Goal: Information Seeking & Learning: Learn about a topic

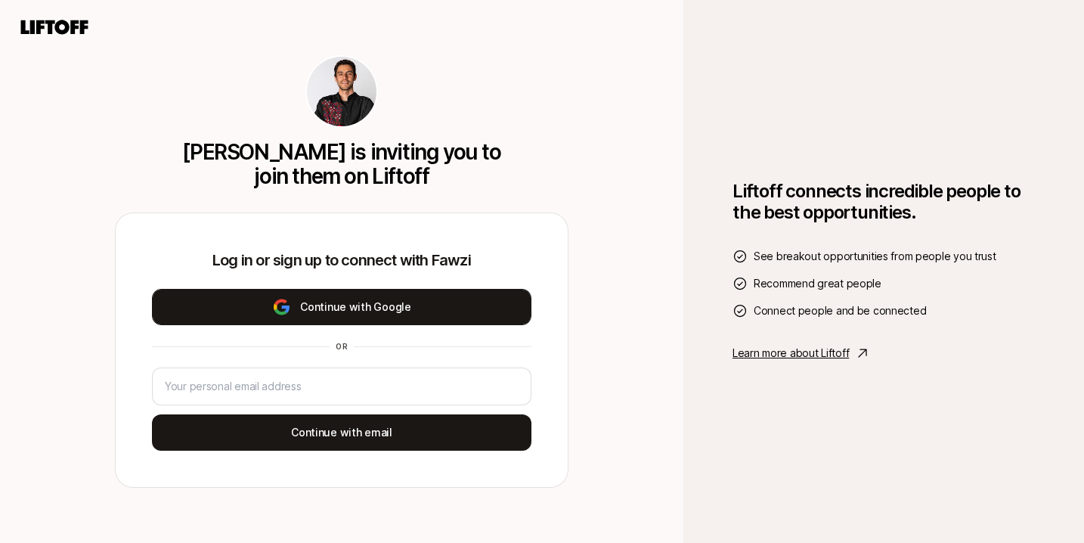
click at [403, 311] on button "Continue with Google" at bounding box center [342, 307] width 380 height 36
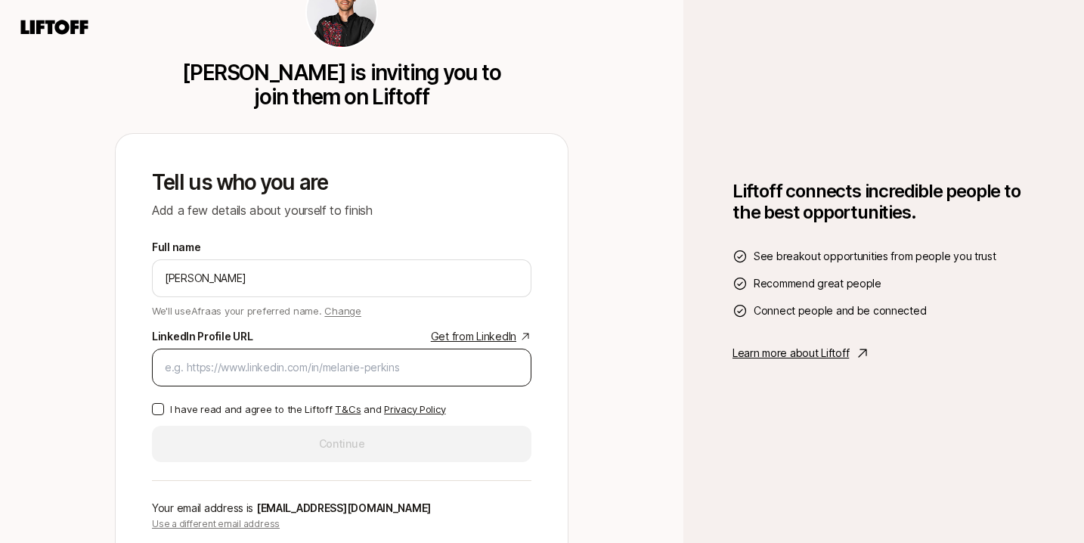
click at [280, 357] on div at bounding box center [342, 368] width 380 height 38
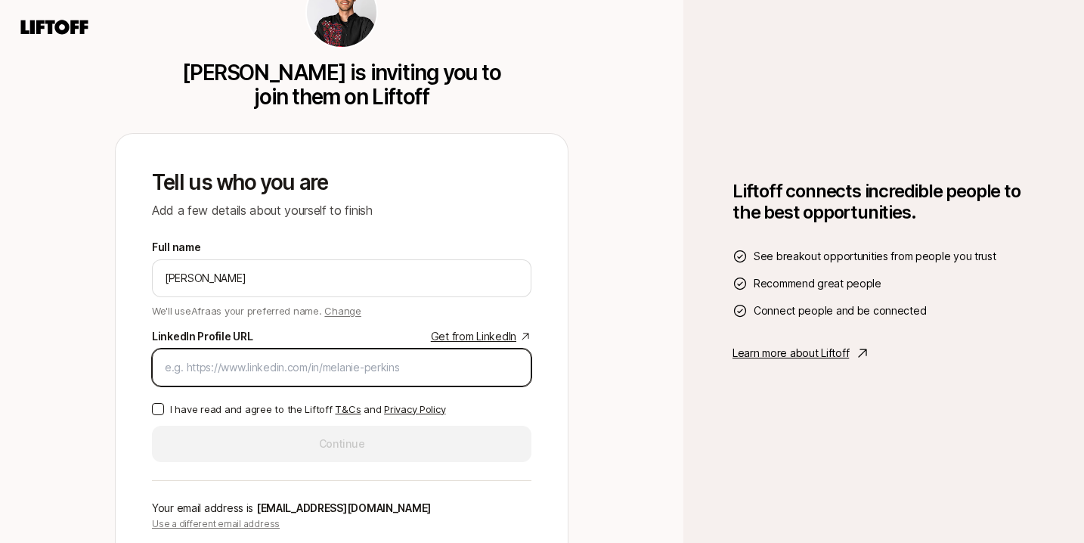
click at [286, 367] on input "LinkedIn Profile URL Get from LinkedIn" at bounding box center [342, 367] width 354 height 18
paste input "https://www.linkedin.com/in/afranehal/"
type input "https://www.linkedin.com/in/afranehal/"
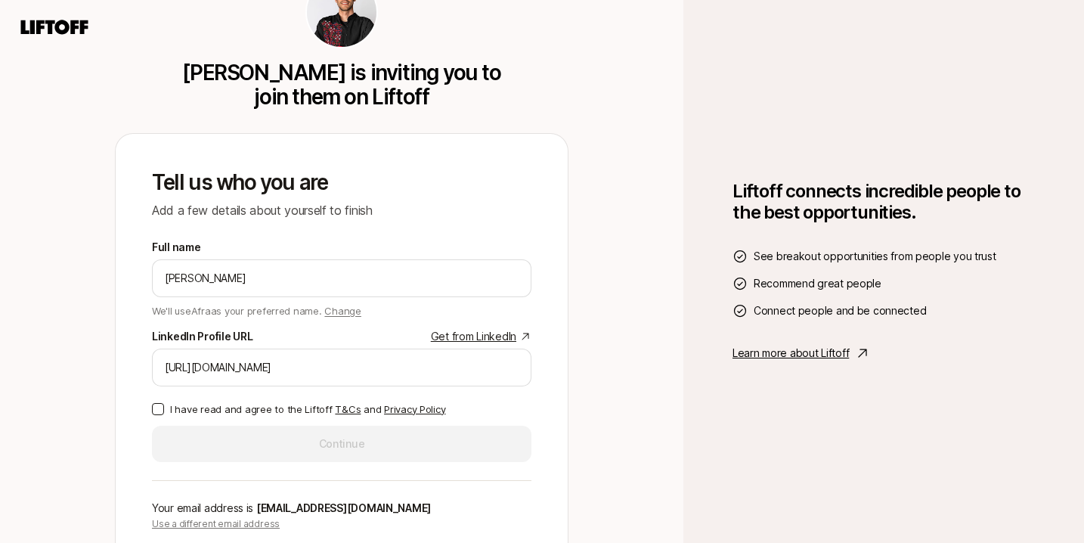
click at [242, 411] on p "I have read and agree to the Liftoff T&Cs and Privacy Policy" at bounding box center [307, 409] width 275 height 15
click at [164, 411] on button "I have read and agree to the Liftoff T&Cs and Privacy Policy" at bounding box center [158, 409] width 12 height 12
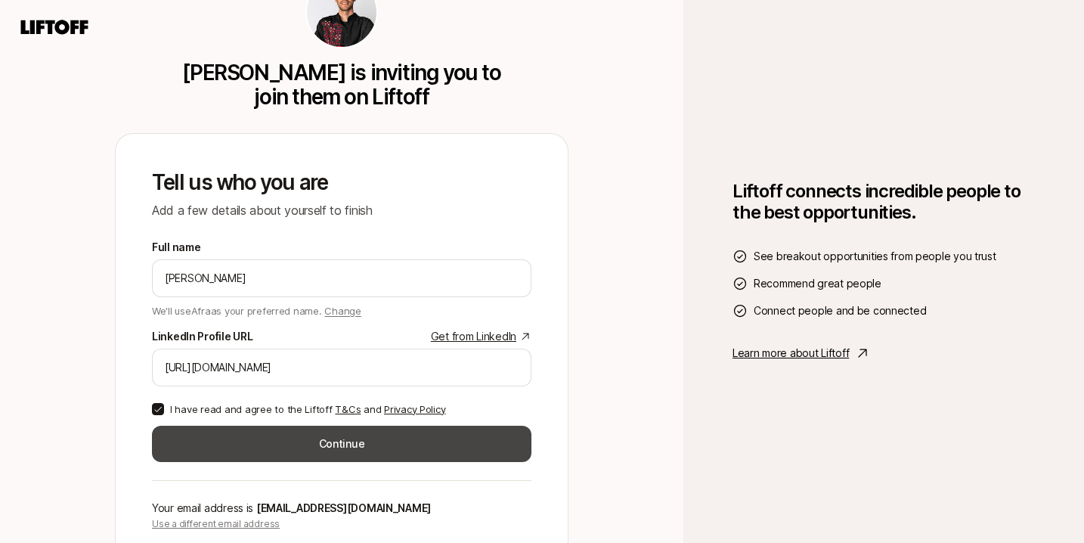
click at [247, 437] on button "Continue" at bounding box center [342, 444] width 380 height 36
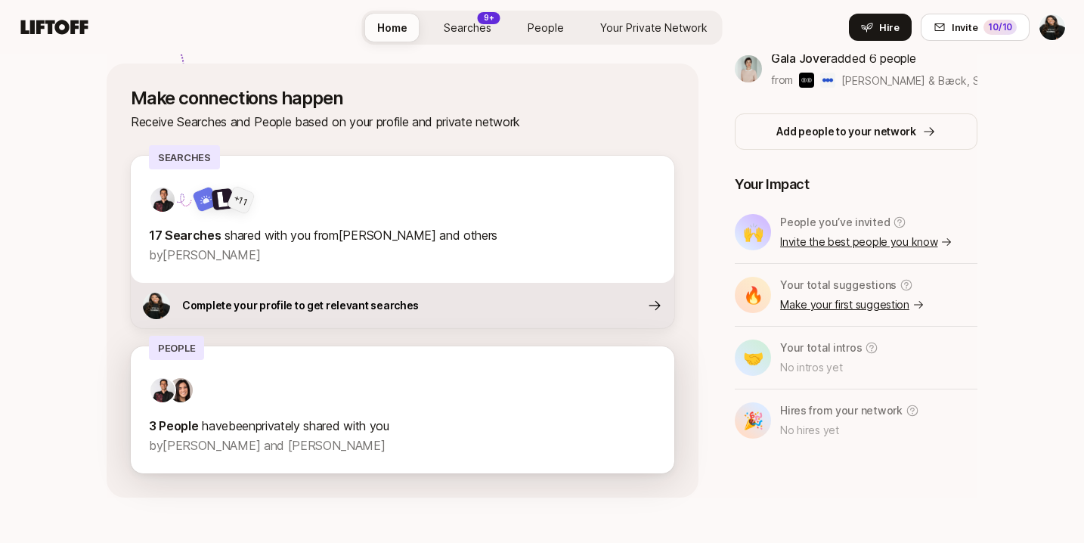
scroll to position [541, 0]
click at [330, 385] on div at bounding box center [402, 389] width 507 height 27
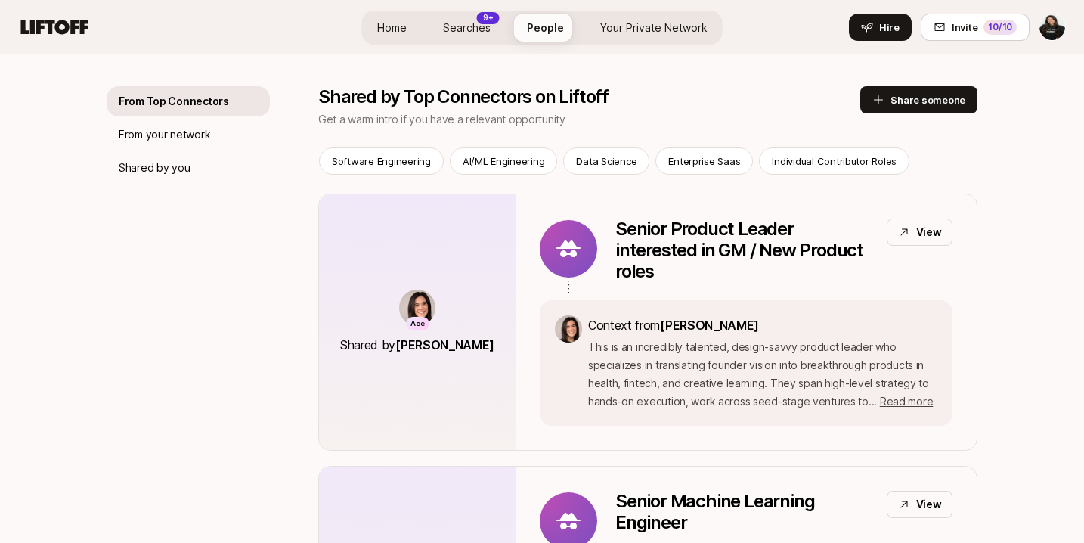
scroll to position [221, 0]
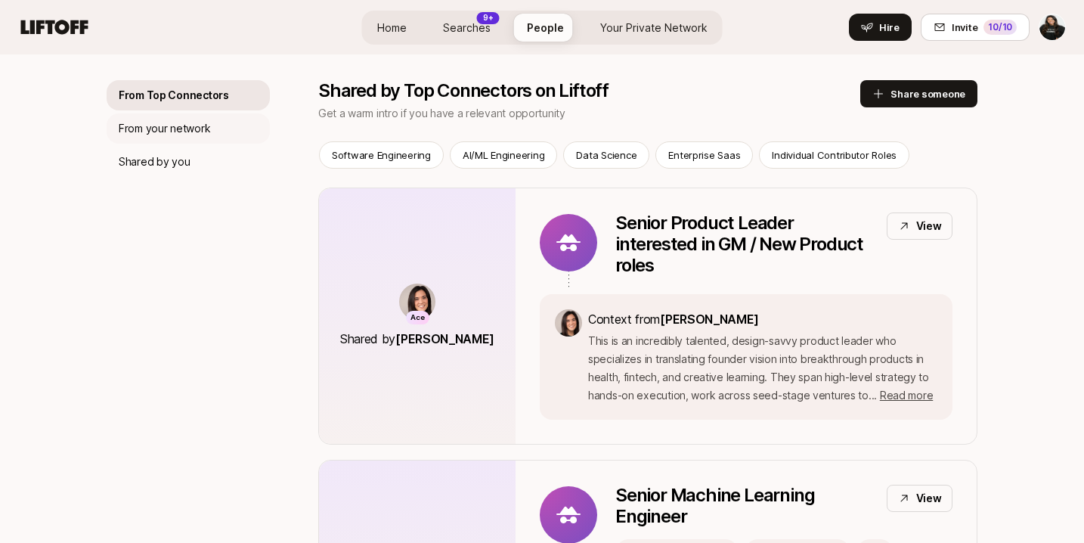
click at [160, 126] on p "From your network" at bounding box center [165, 128] width 92 height 18
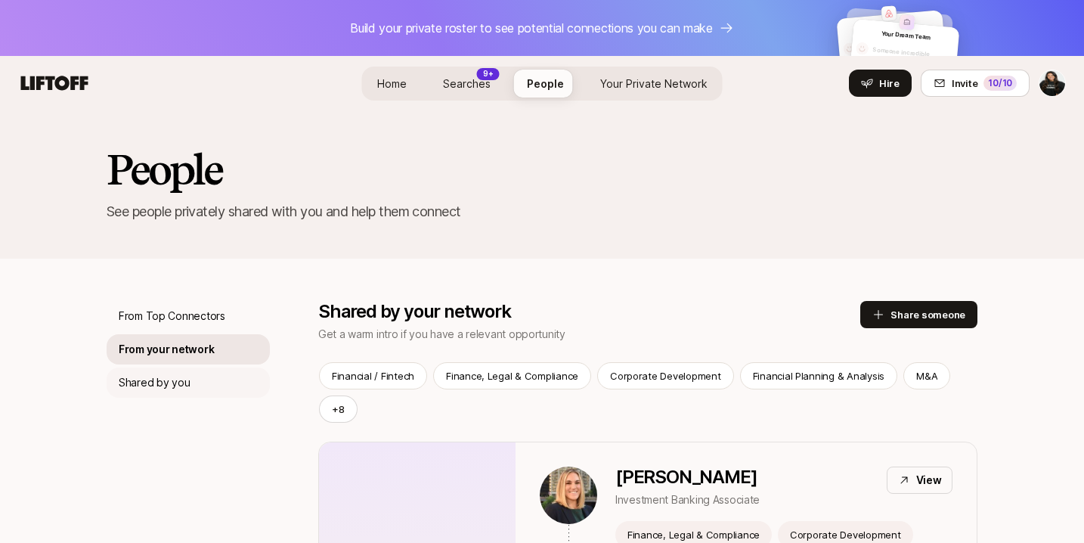
click at [155, 385] on p "Shared by you" at bounding box center [154, 383] width 71 height 18
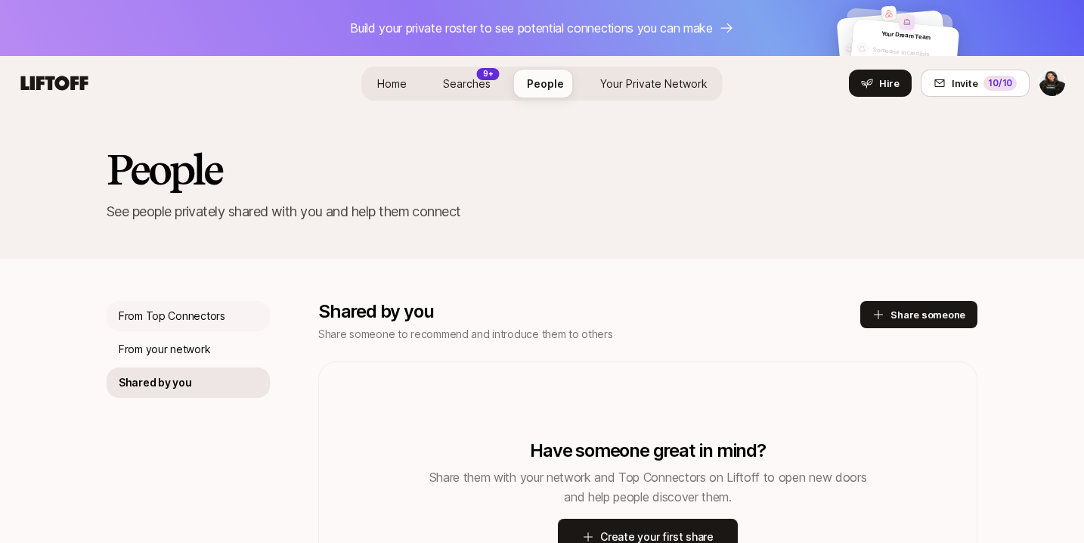
click at [178, 321] on p "From Top Connectors" at bounding box center [172, 316] width 107 height 18
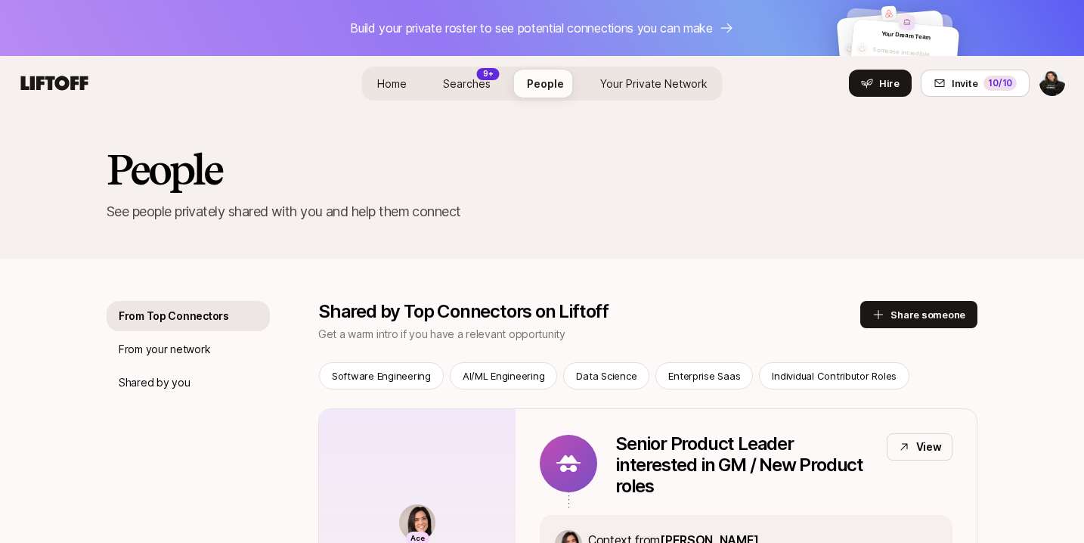
click at [454, 85] on span "Searches" at bounding box center [467, 83] width 48 height 13
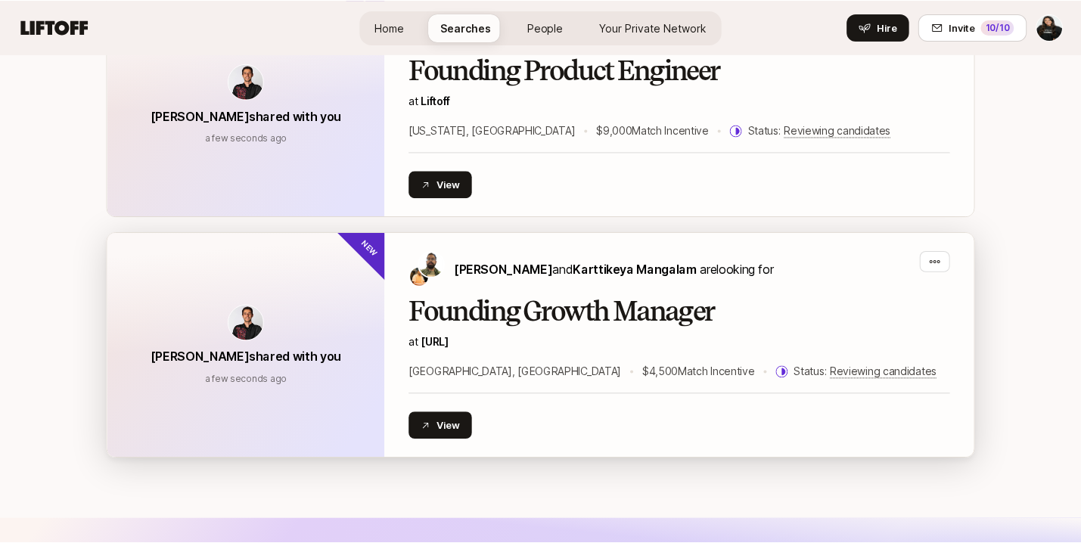
scroll to position [4112, 0]
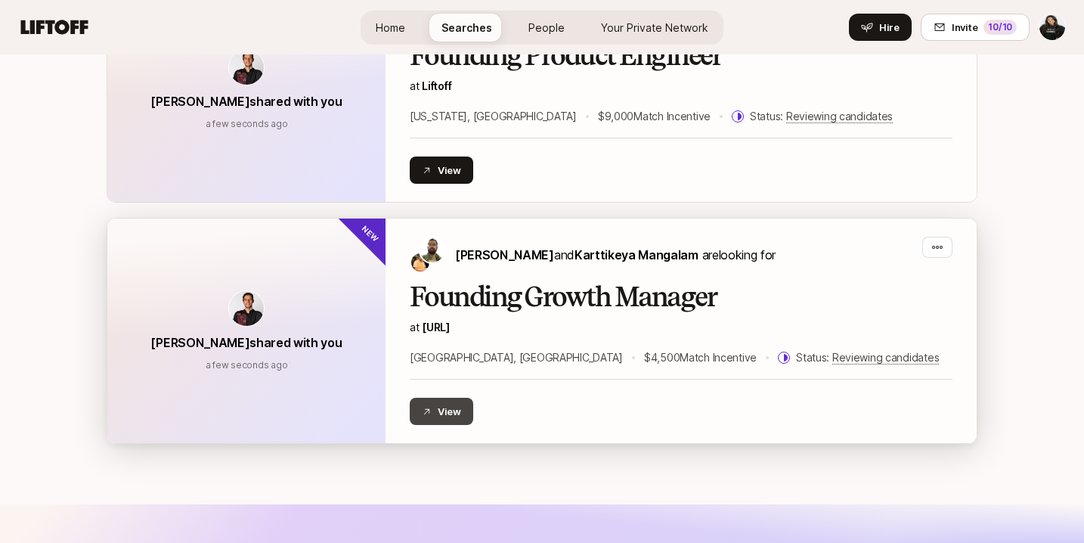
click at [436, 398] on button "View" at bounding box center [442, 411] width 64 height 27
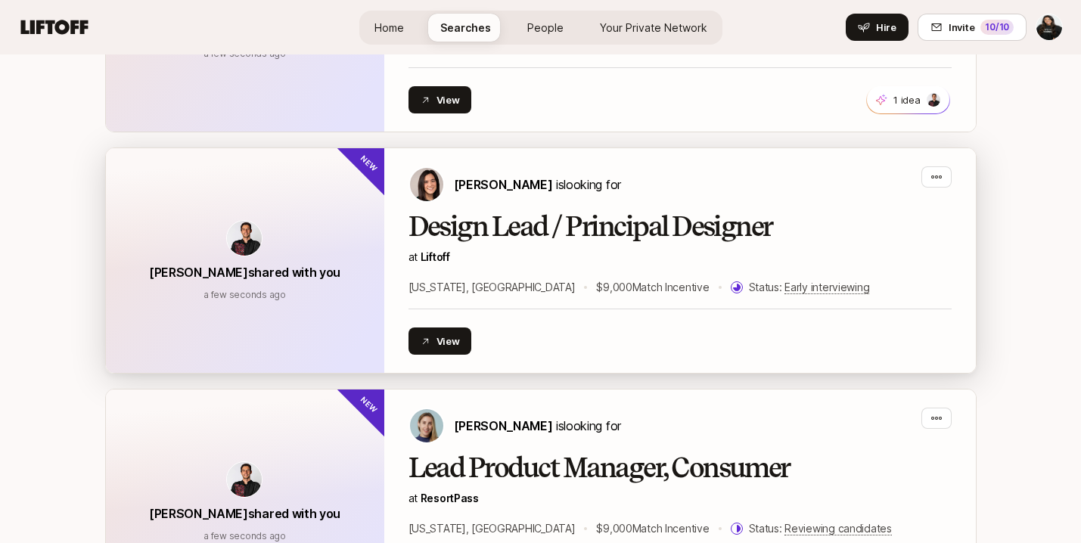
scroll to position [3457, 0]
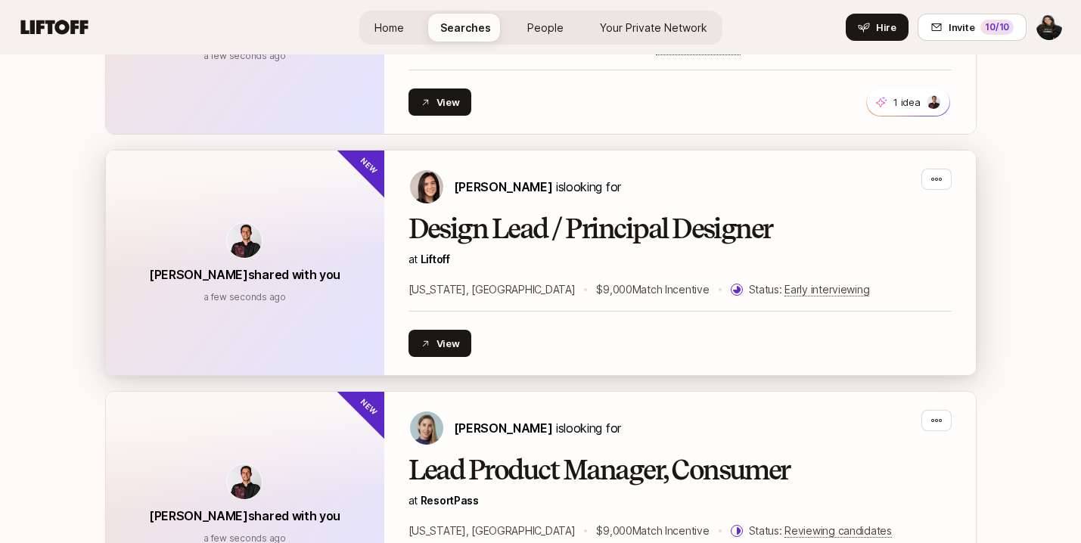
click at [633, 169] on div "Eleanor Morgan is looking for" at bounding box center [679, 187] width 543 height 36
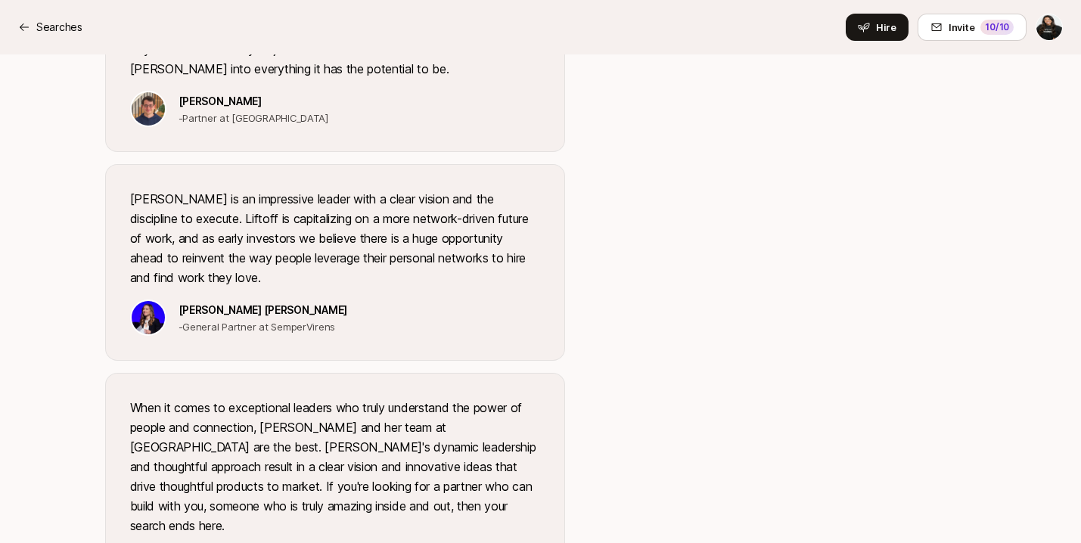
scroll to position [2318, 0]
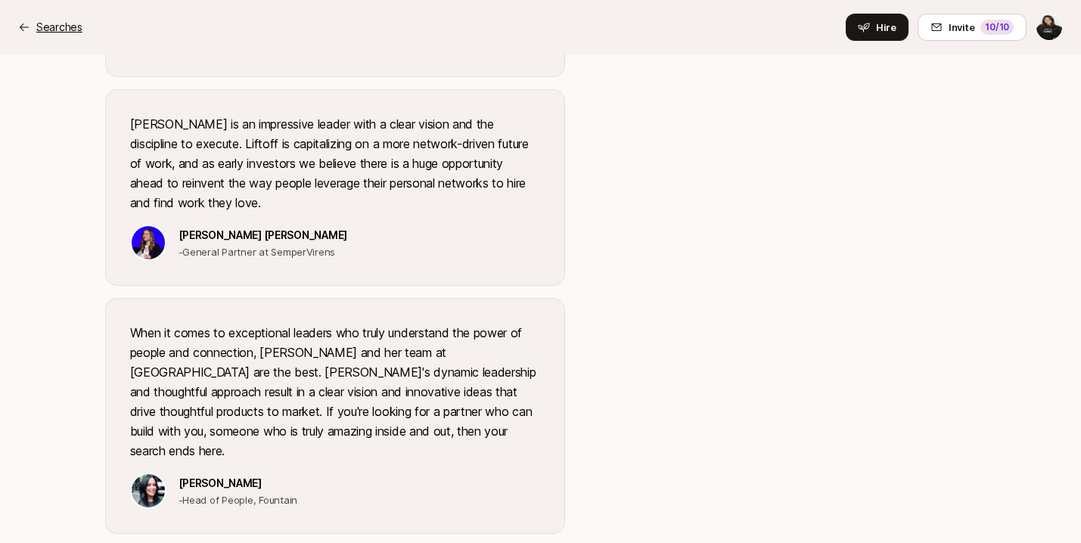
click at [26, 24] on icon at bounding box center [24, 27] width 12 height 12
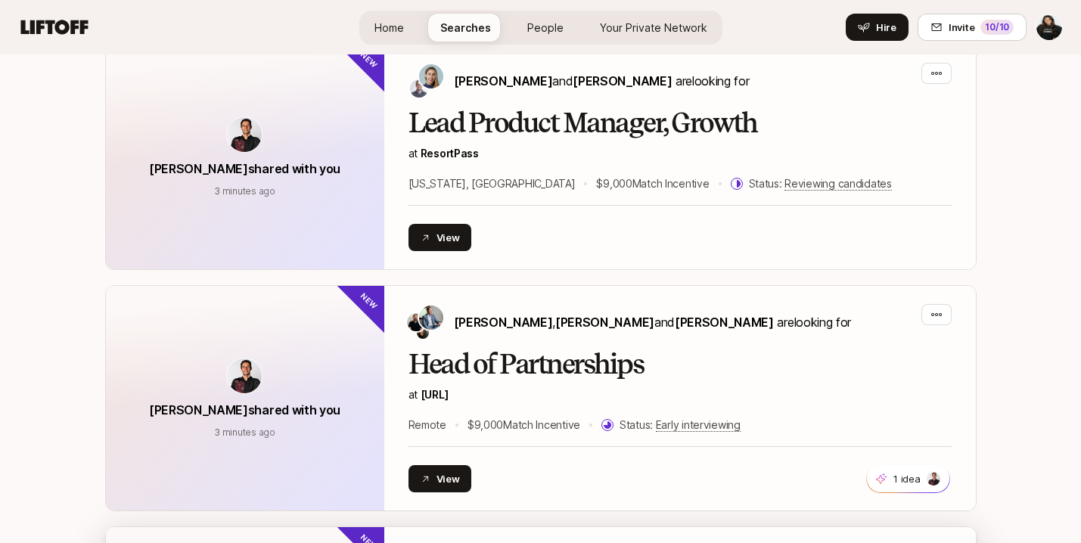
scroll to position [3077, 0]
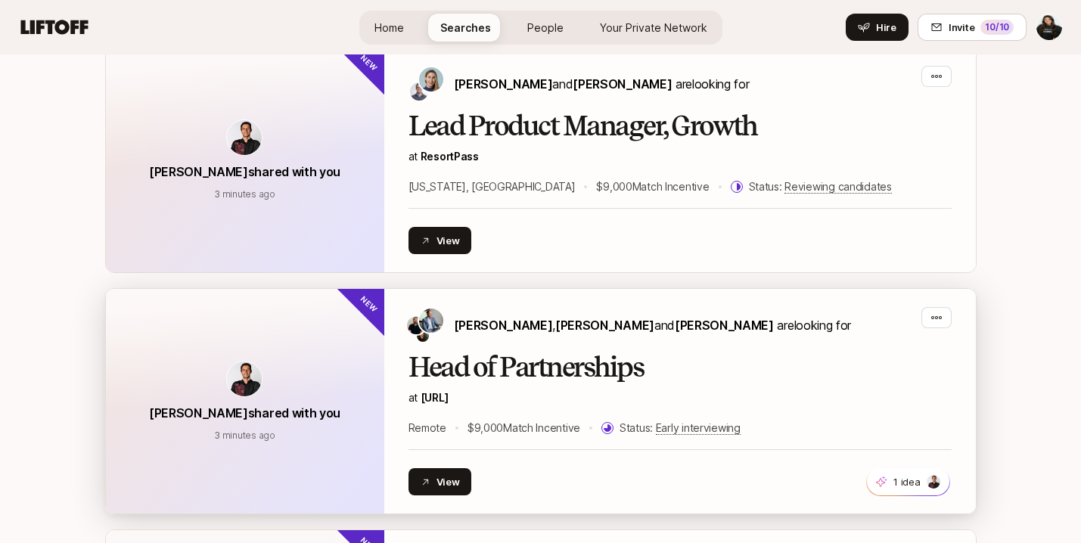
click at [693, 326] on div "Taylor Berghane , Michael Tannenbaum and Myles Elliott are looking for Head of …" at bounding box center [679, 401] width 543 height 188
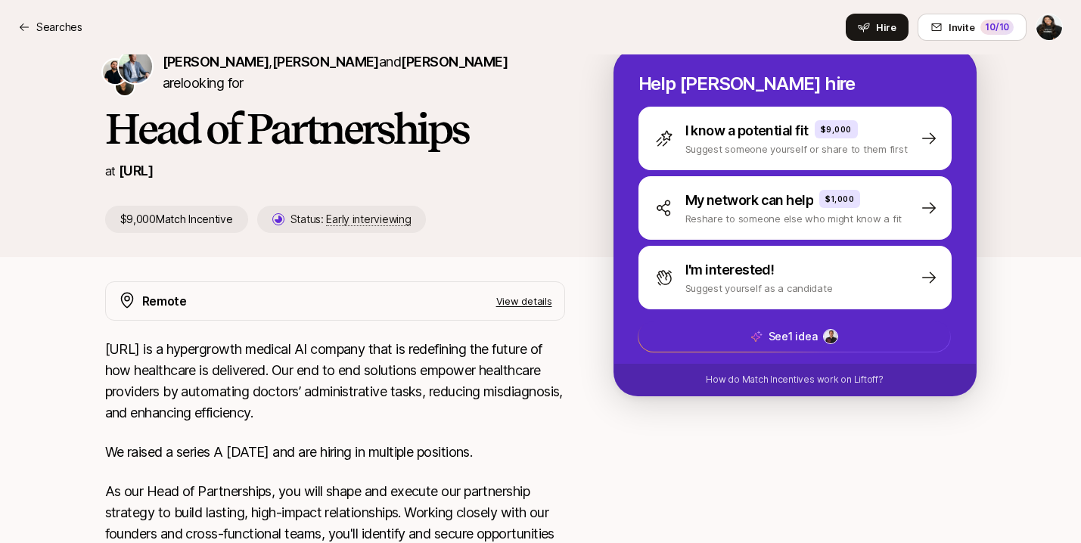
scroll to position [188, 0]
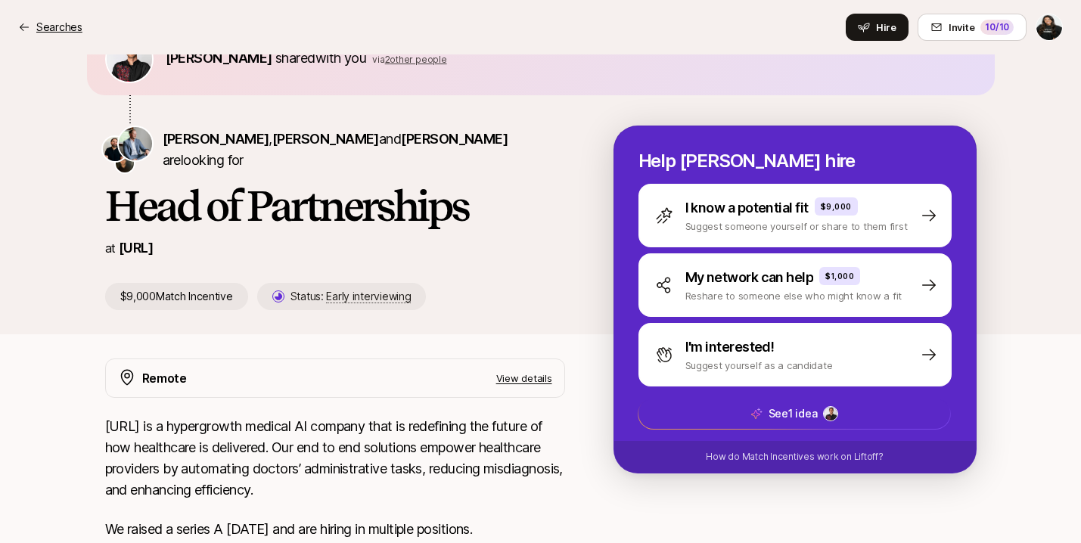
click at [44, 22] on p "Searches" at bounding box center [59, 27] width 46 height 18
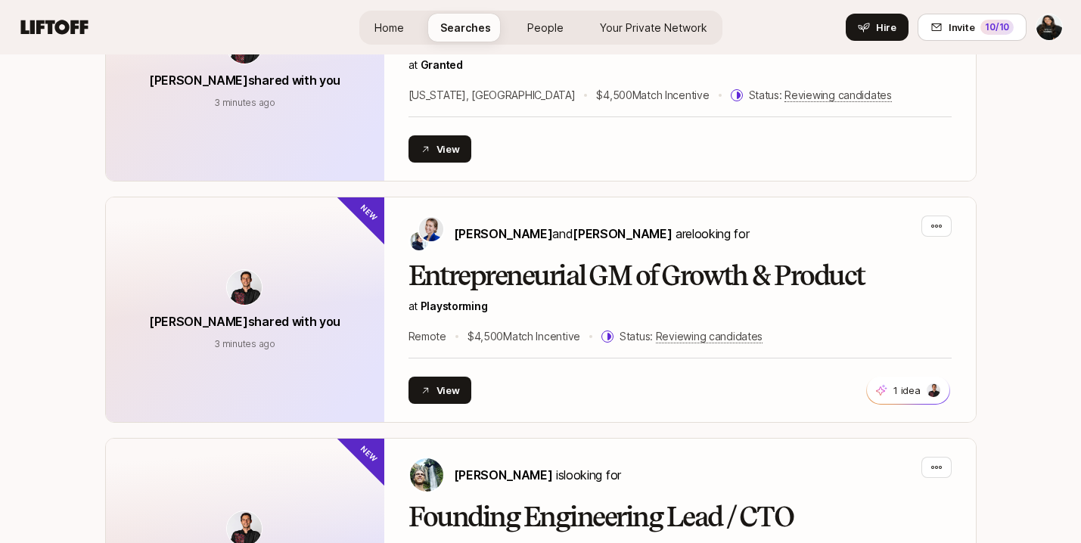
scroll to position [1238, 0]
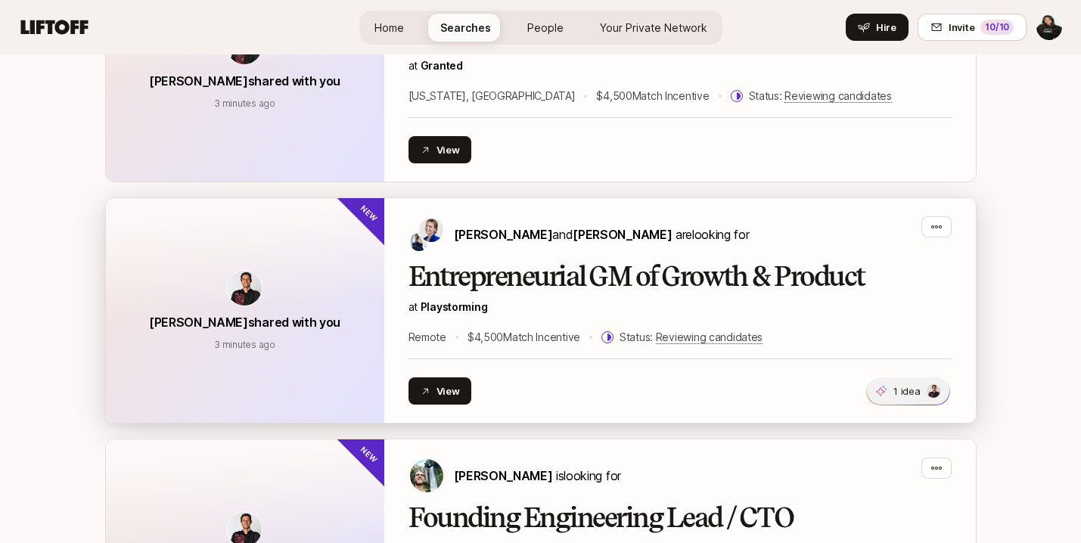
click at [901, 383] on p "1 idea" at bounding box center [906, 390] width 26 height 15
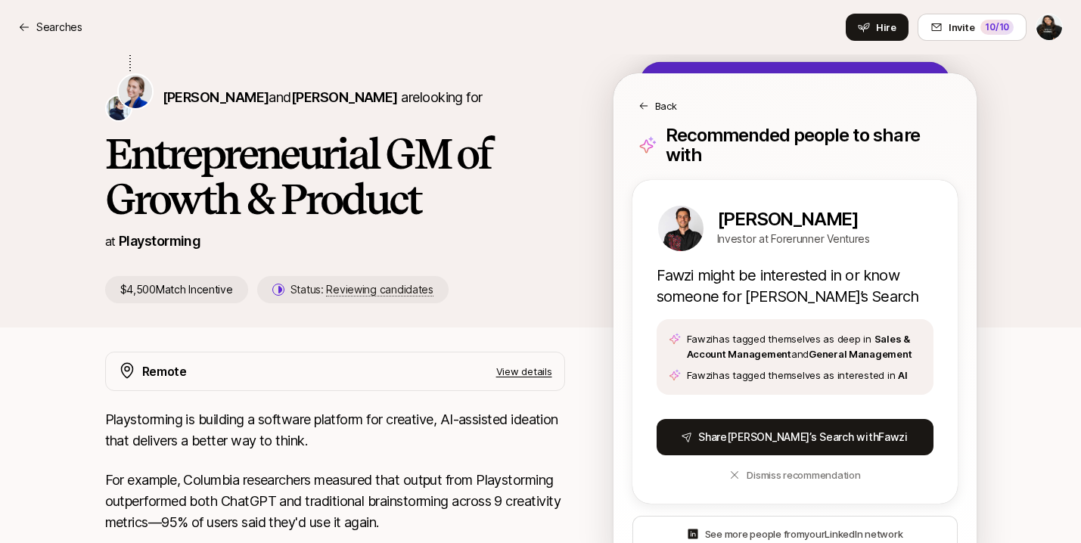
scroll to position [165, 0]
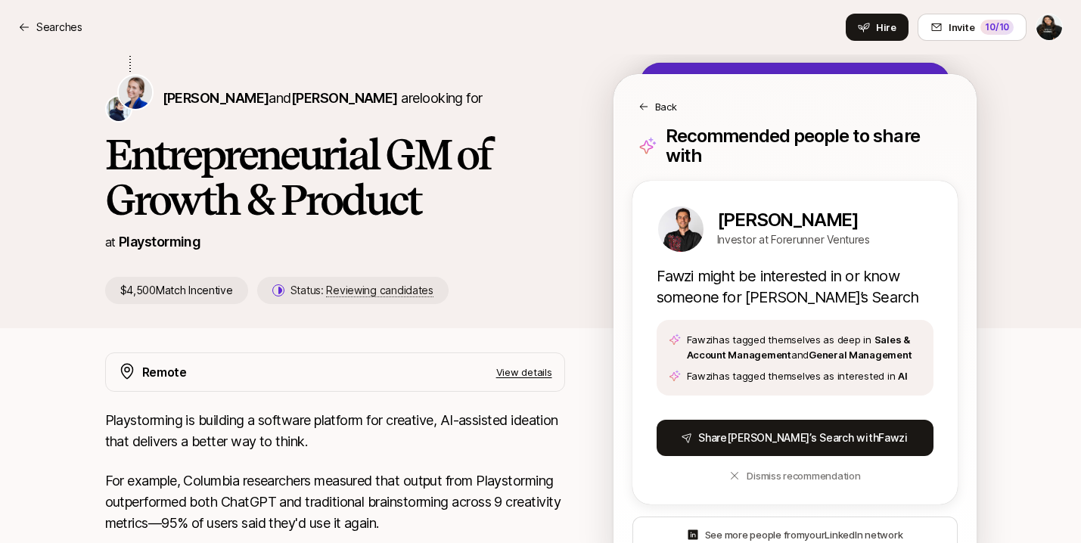
click at [664, 105] on p "Back" at bounding box center [666, 106] width 22 height 15
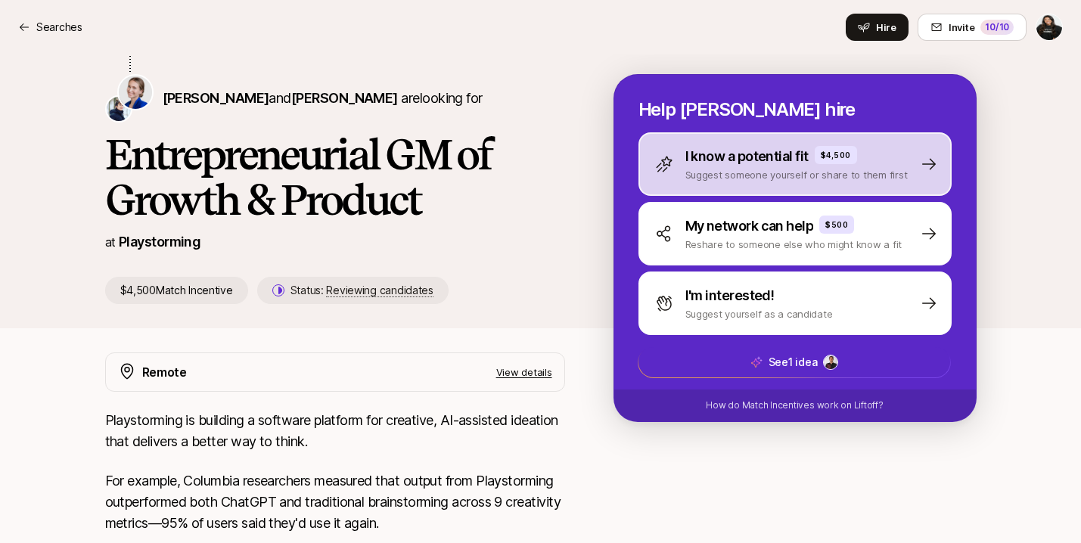
click at [759, 175] on p "Suggest someone yourself or share to them first" at bounding box center [796, 174] width 222 height 15
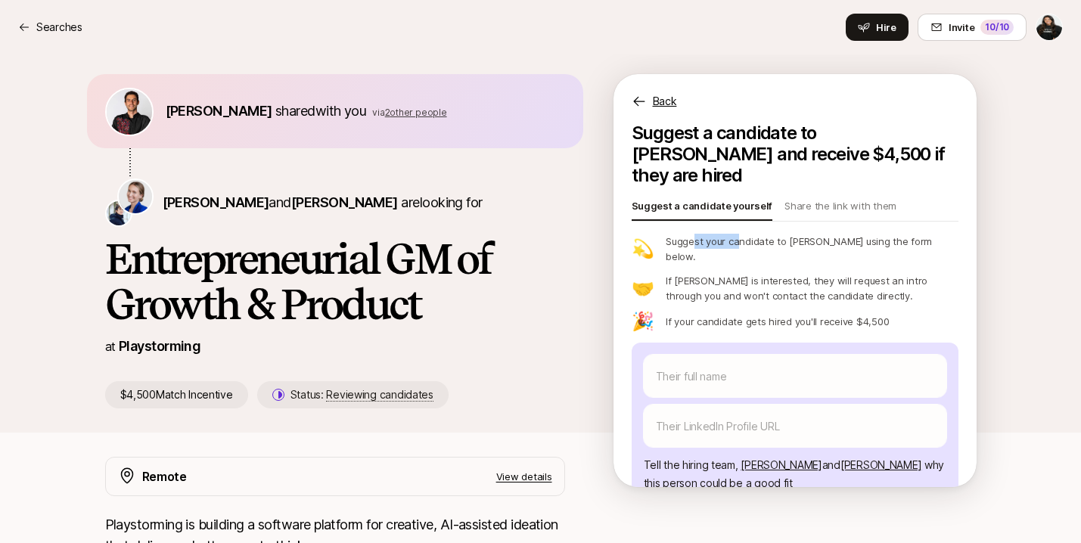
drag, startPoint x: 690, startPoint y: 222, endPoint x: 735, endPoint y: 225, distance: 45.5
click at [735, 234] on p "Suggest your candidate to Daniela using the form below." at bounding box center [811, 249] width 292 height 30
drag, startPoint x: 712, startPoint y: 247, endPoint x: 716, endPoint y: 260, distance: 14.1
click at [716, 273] on p "If Daniela is interested, they will request an intro through you and won't cont…" at bounding box center [811, 288] width 292 height 30
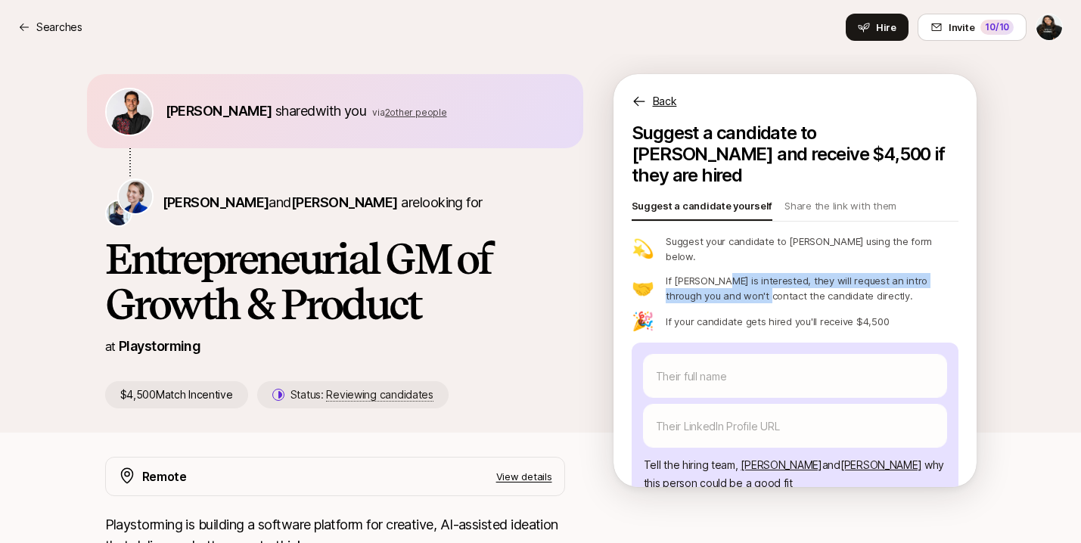
click at [716, 273] on p "If Daniela is interested, they will request an intro through you and won't cont…" at bounding box center [811, 288] width 292 height 30
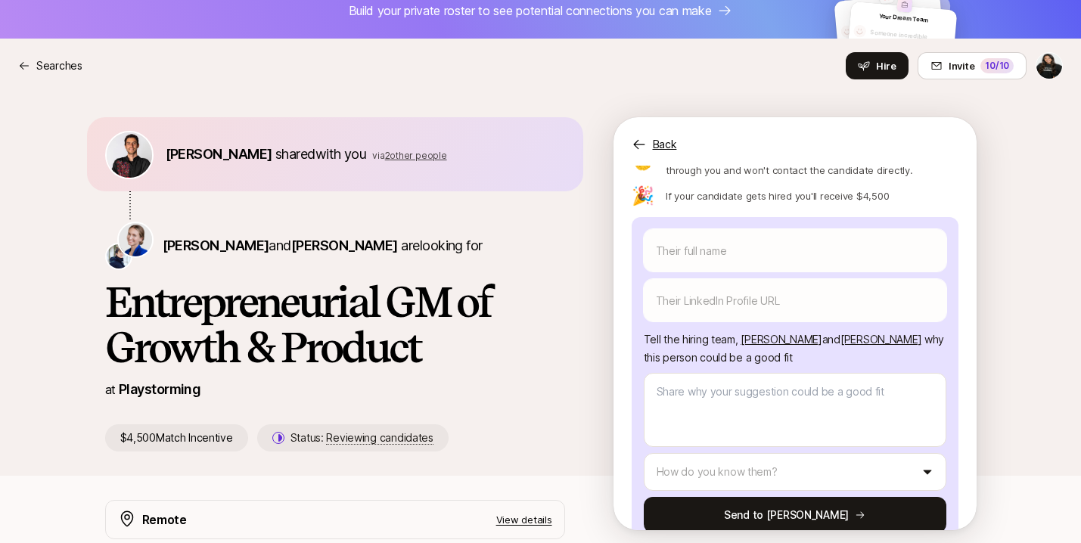
scroll to position [0, 0]
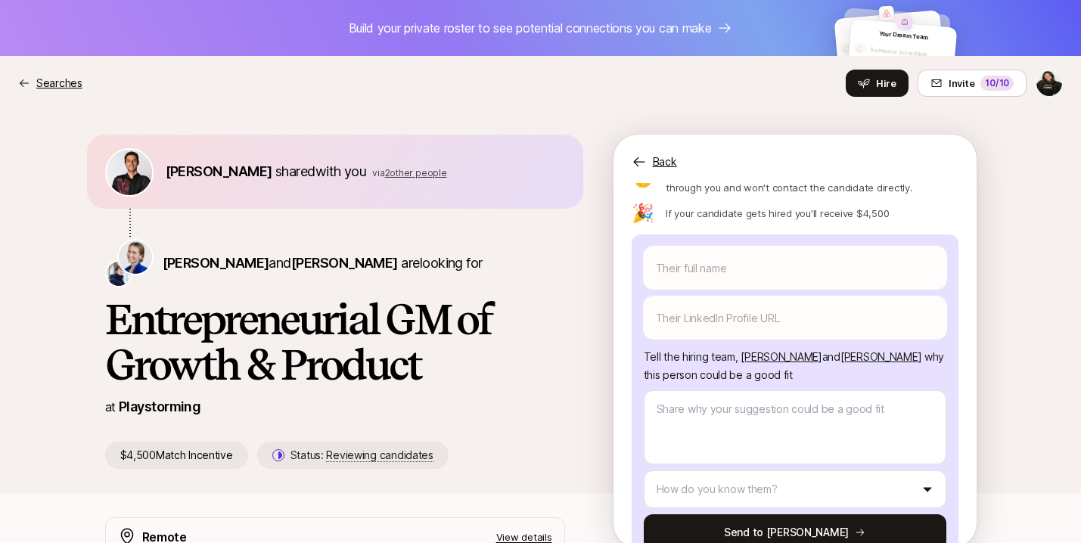
click at [48, 85] on p "Searches" at bounding box center [59, 83] width 46 height 18
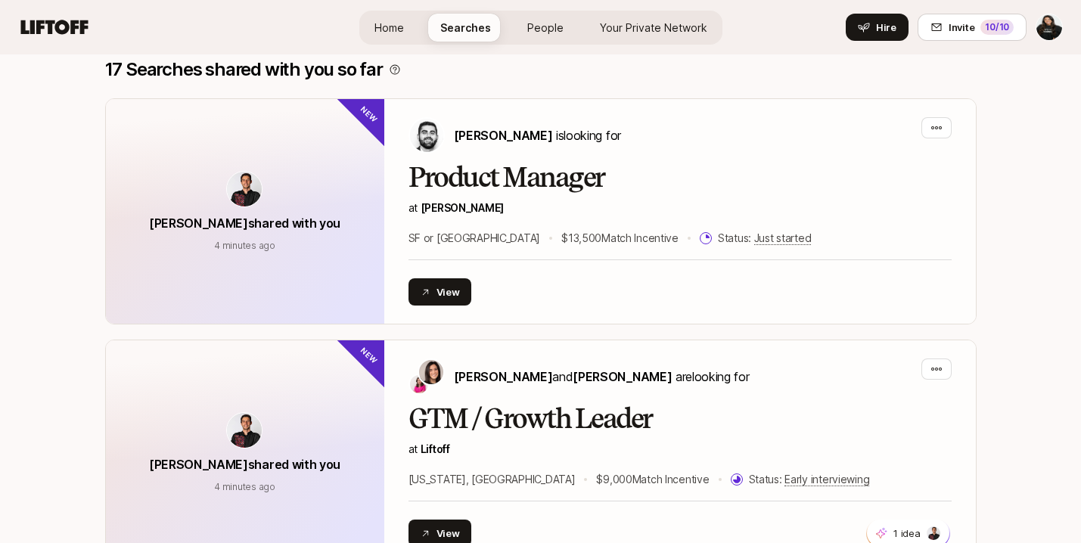
scroll to position [350, 0]
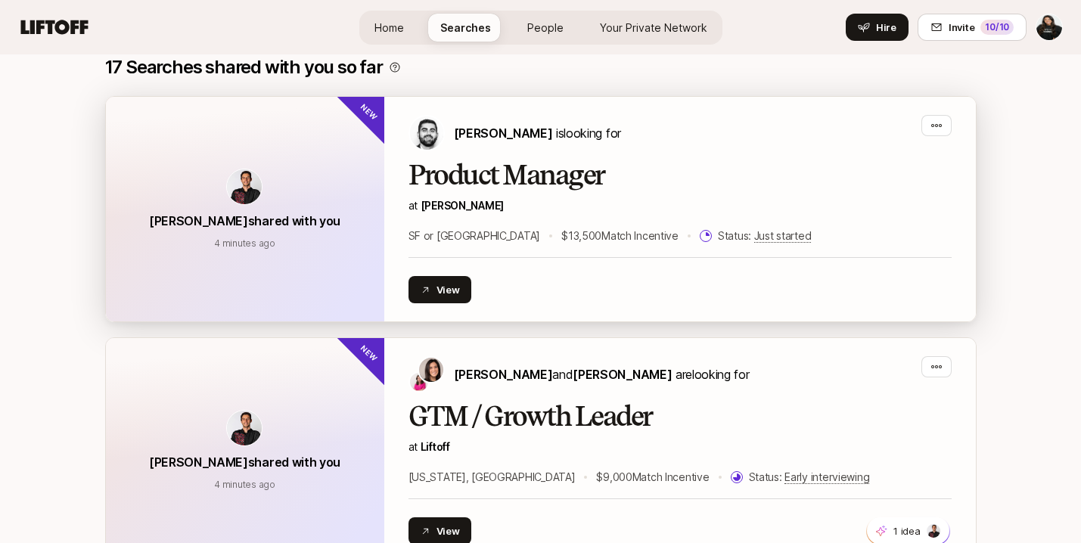
click at [670, 157] on div "Hessam Mostajabi is looking for Product Manager at Fay SF or NY $13,500 Match I…" at bounding box center [679, 209] width 543 height 188
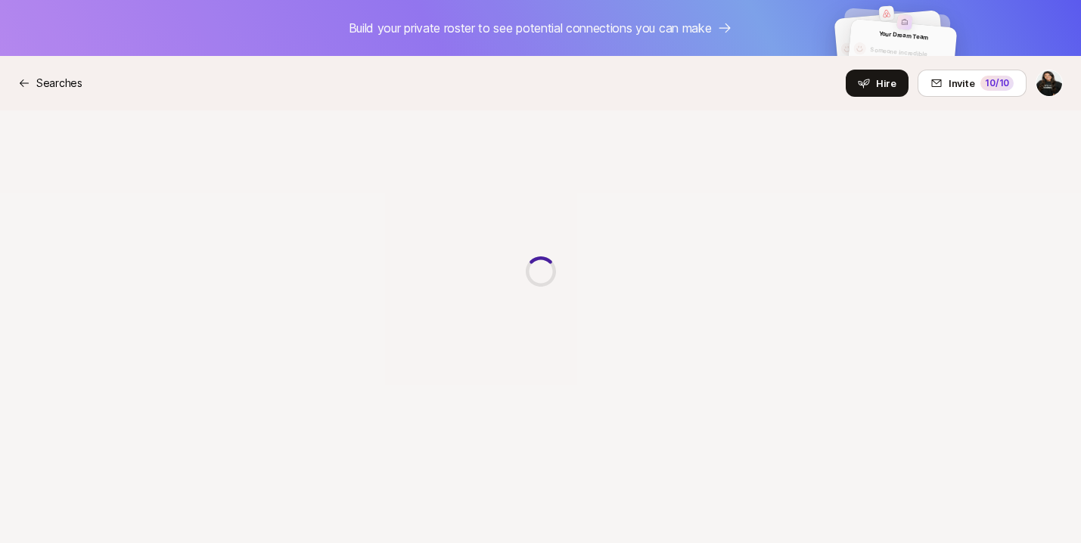
type textarea "x"
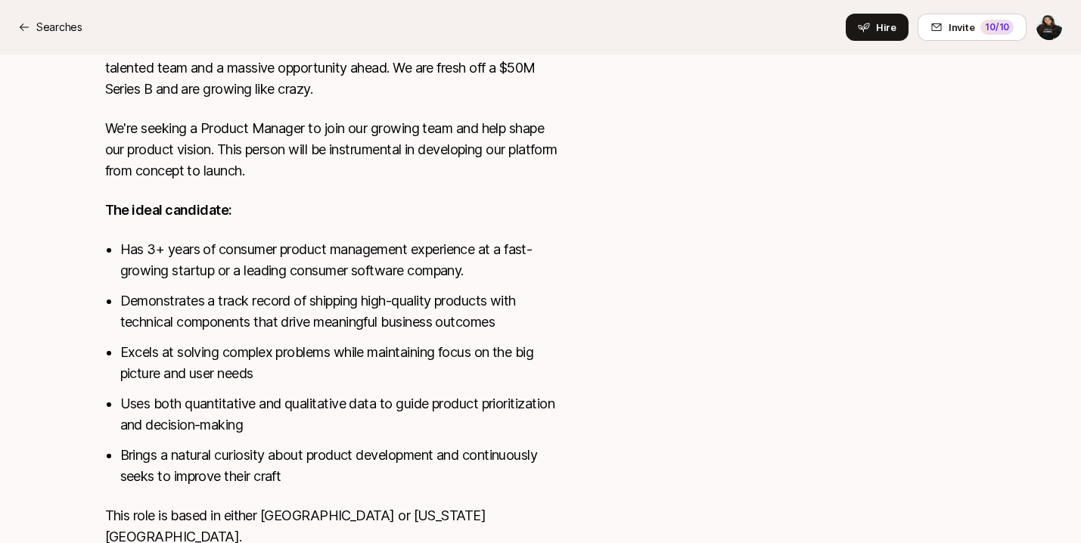
scroll to position [883, 0]
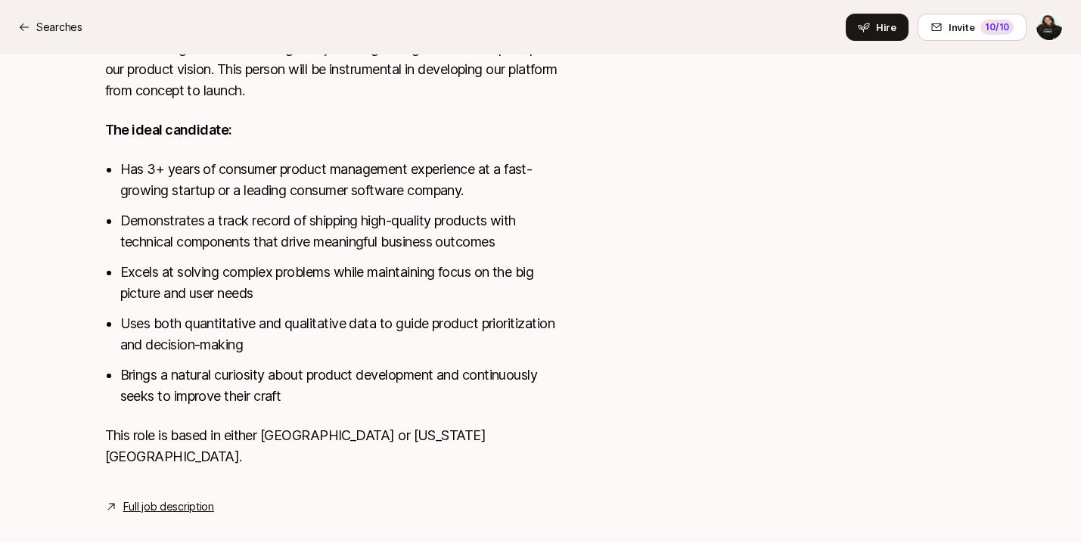
click at [193, 498] on link "Full job description" at bounding box center [168, 507] width 91 height 18
click at [67, 22] on p "Searches" at bounding box center [59, 27] width 46 height 18
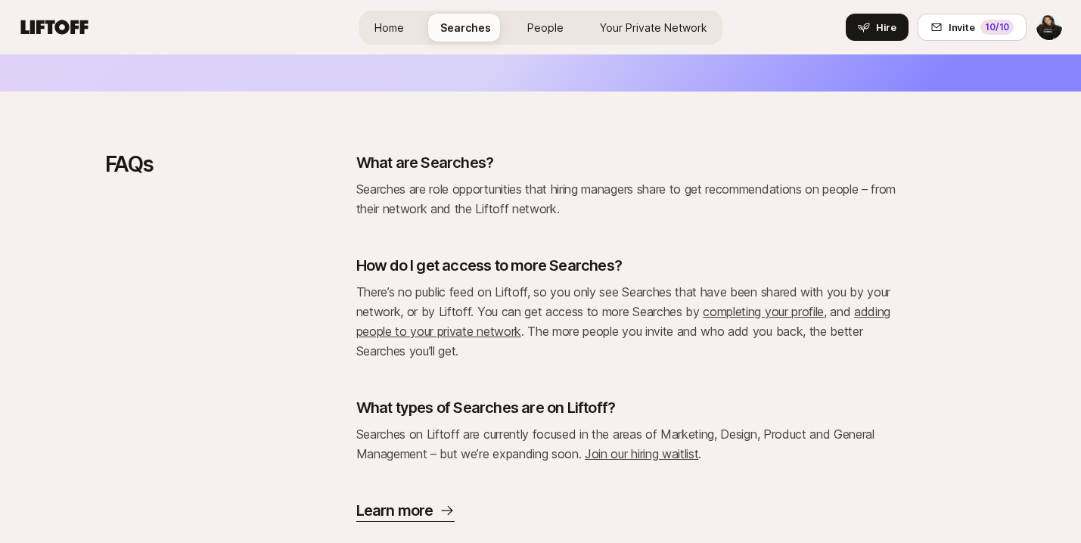
scroll to position [5094, 0]
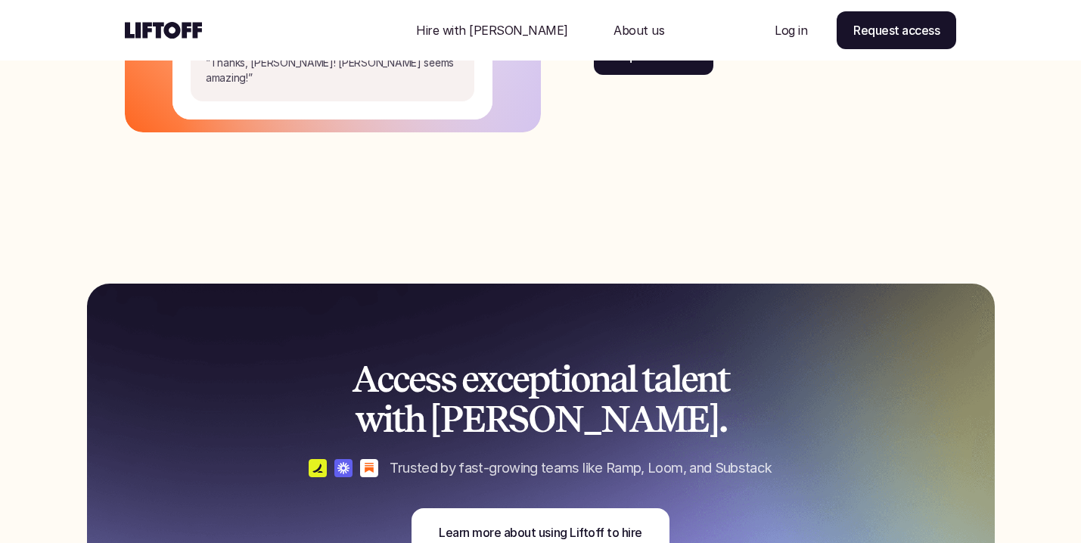
scroll to position [2967, 0]
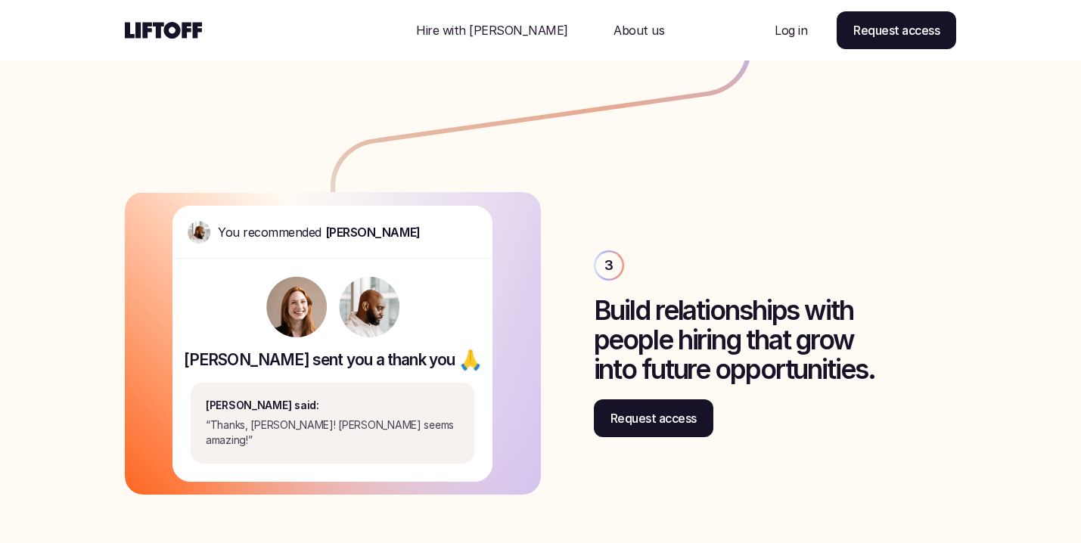
click at [790, 30] on p "Log in" at bounding box center [790, 30] width 33 height 18
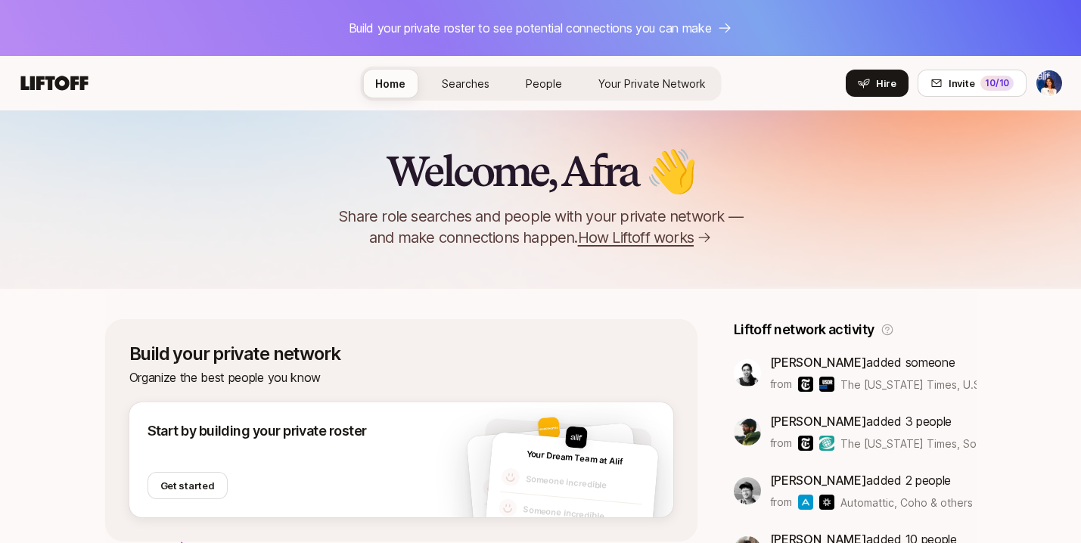
scroll to position [37, 0]
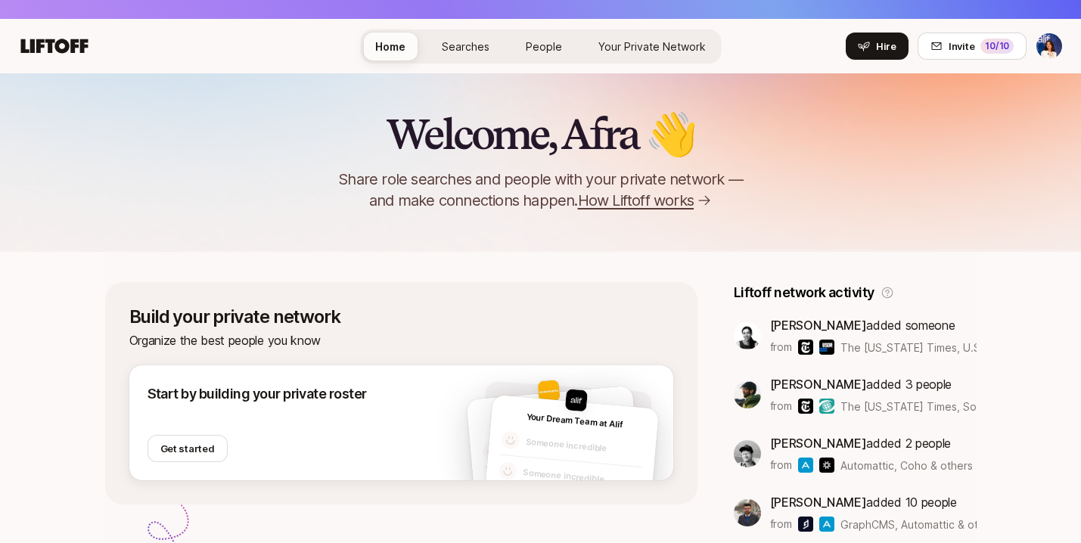
click at [473, 45] on span "Searches" at bounding box center [466, 46] width 48 height 13
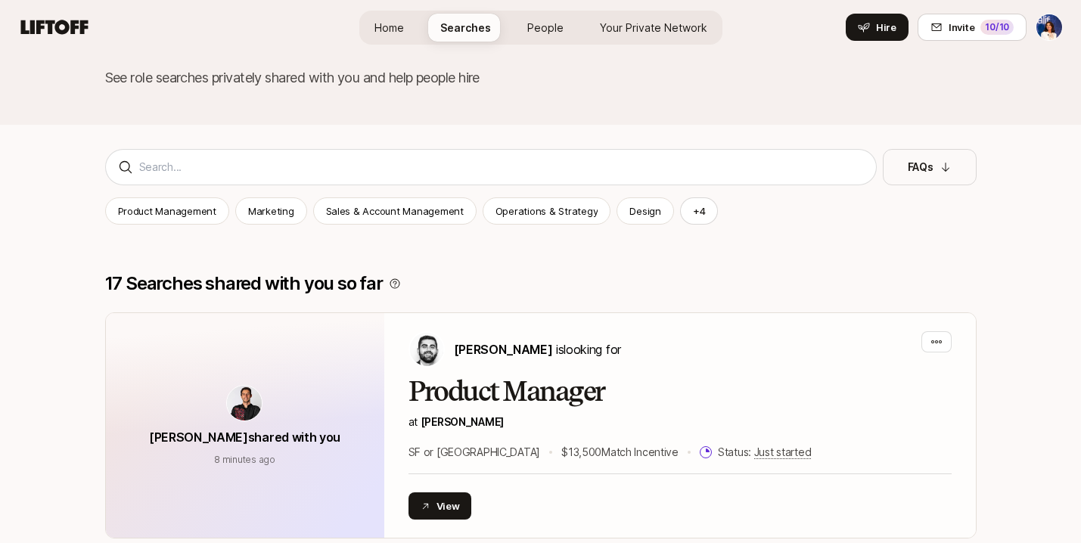
scroll to position [119, 0]
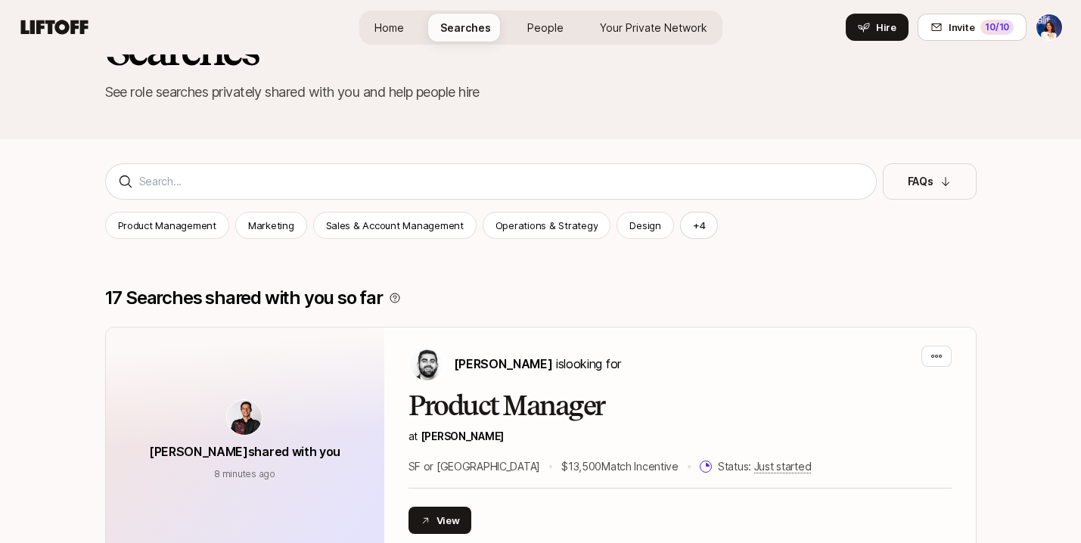
click at [546, 26] on span "People" at bounding box center [545, 27] width 36 height 13
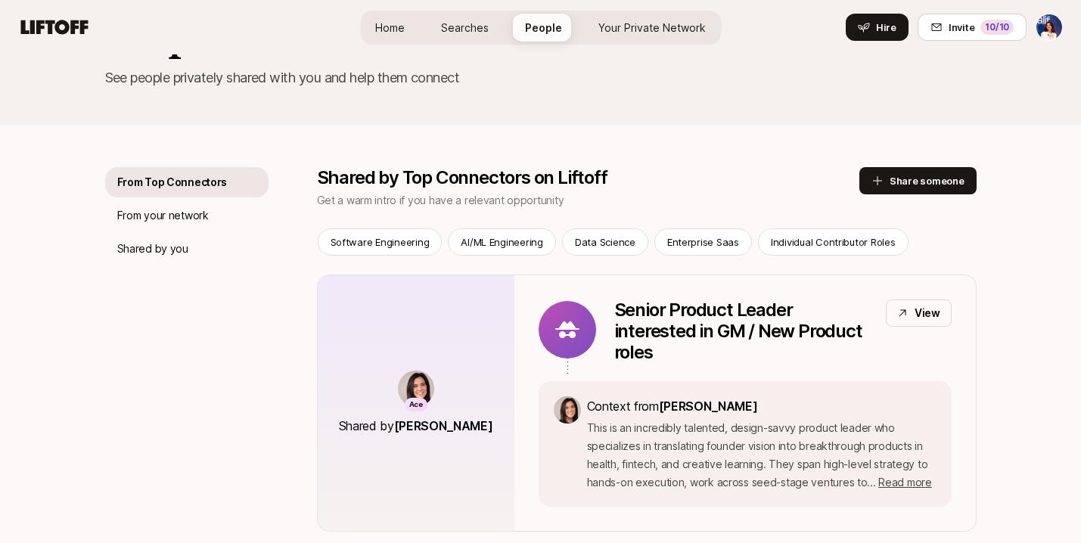
scroll to position [136, 0]
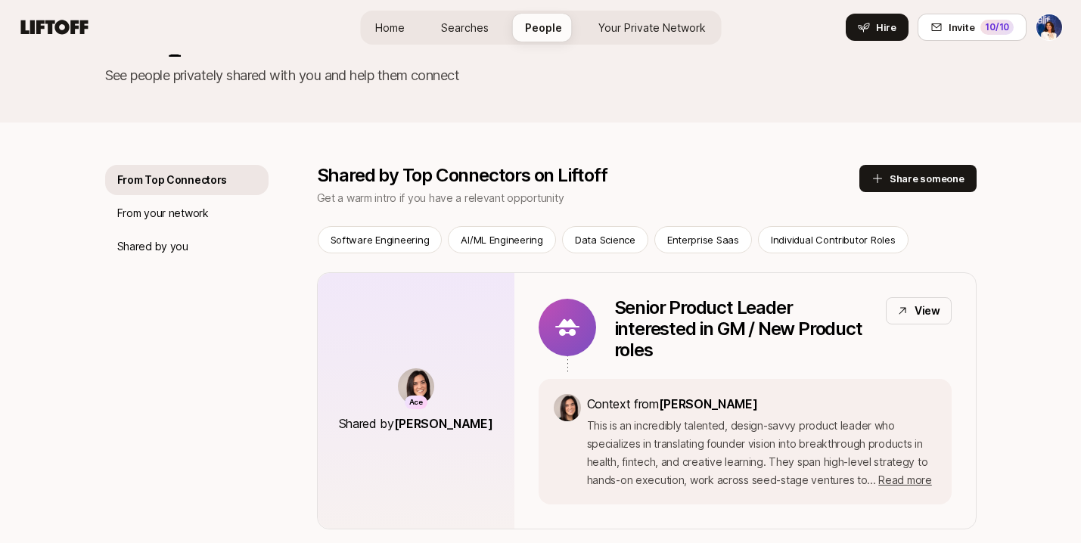
click at [606, 36] on link "Your Private Network Your Network" at bounding box center [652, 28] width 132 height 28
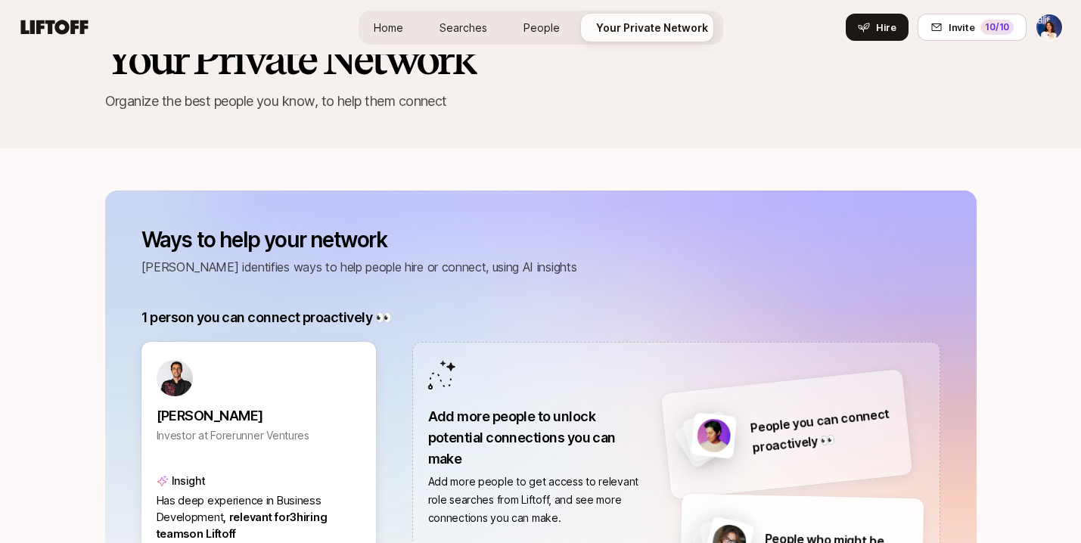
scroll to position [88, 0]
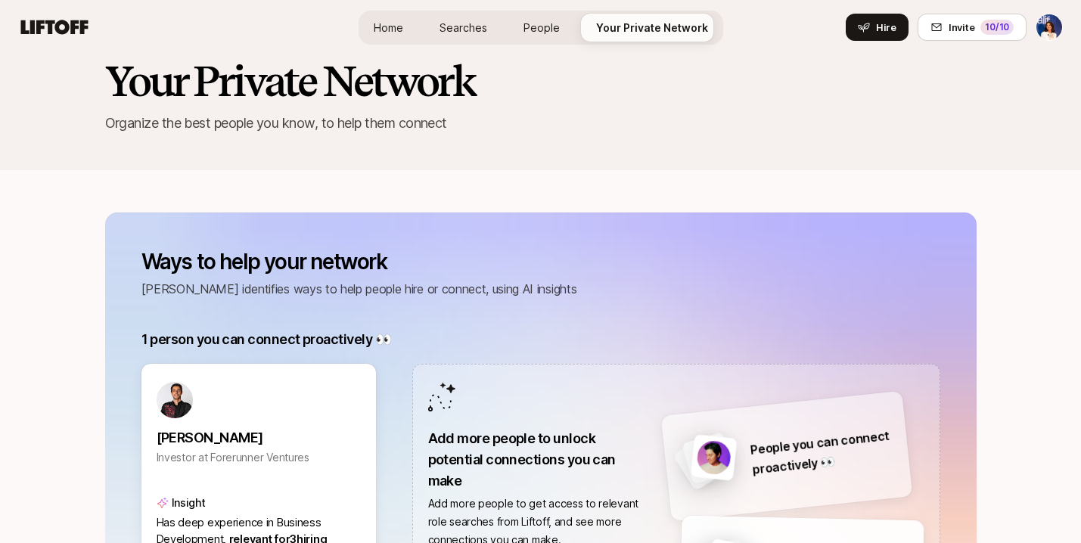
click at [377, 27] on span "Home" at bounding box center [388, 27] width 29 height 13
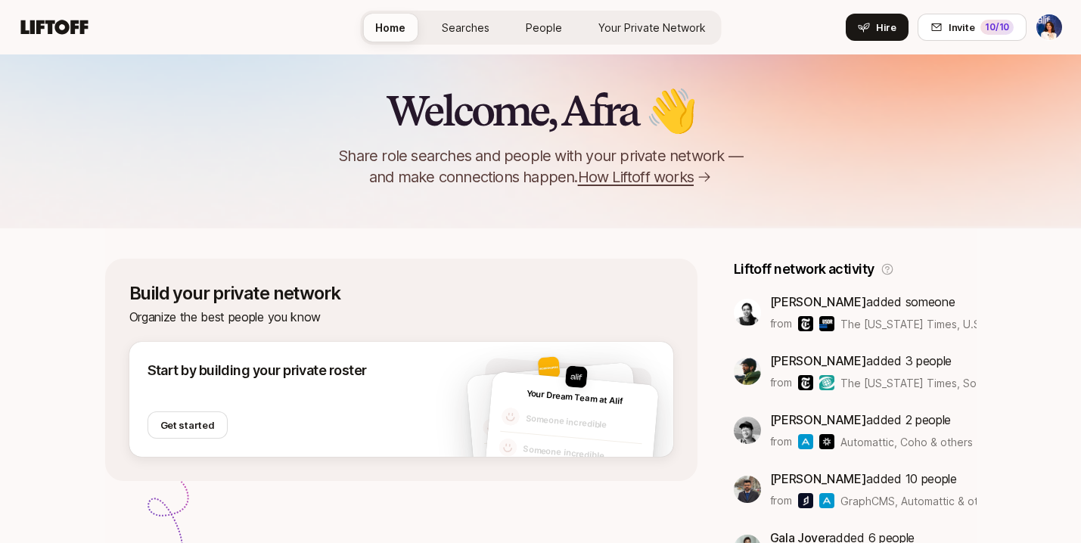
scroll to position [59, 0]
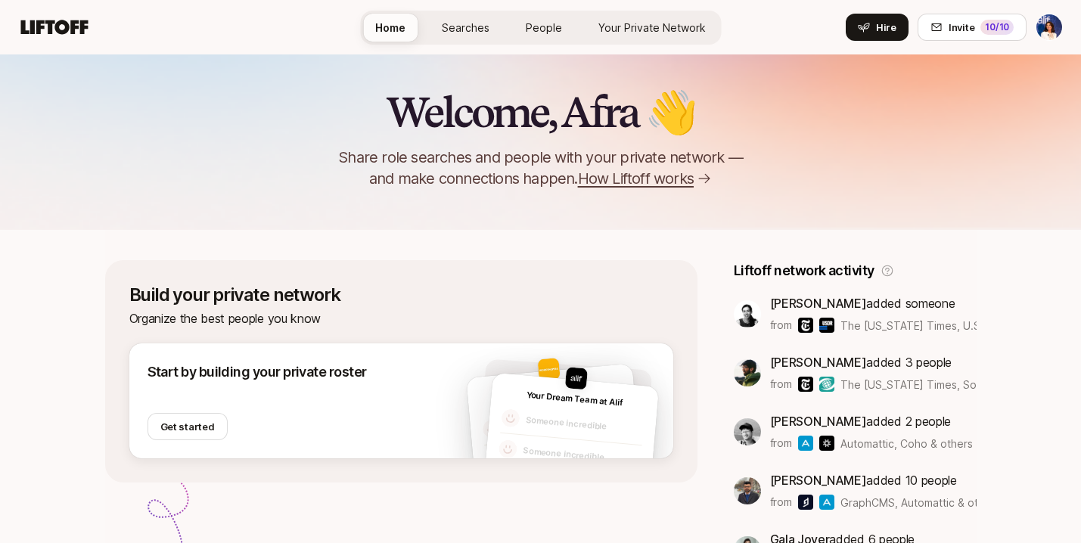
click at [734, 312] on img at bounding box center [747, 313] width 27 height 27
click at [448, 9] on div "Home Searches People Your Private Network Your Network Hire" at bounding box center [540, 27] width 361 height 54
click at [452, 27] on span "Searches" at bounding box center [466, 27] width 48 height 13
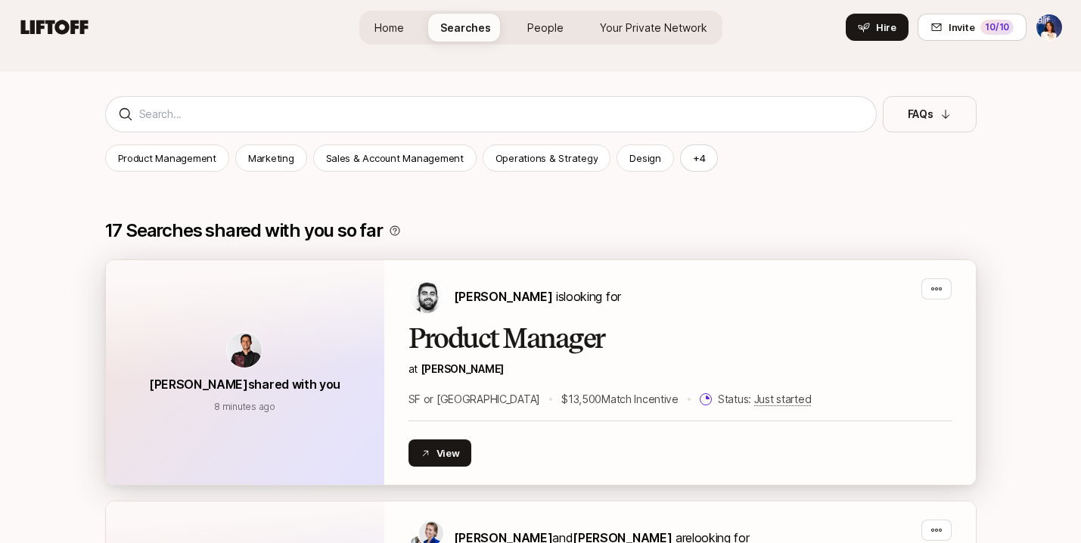
scroll to position [514, 0]
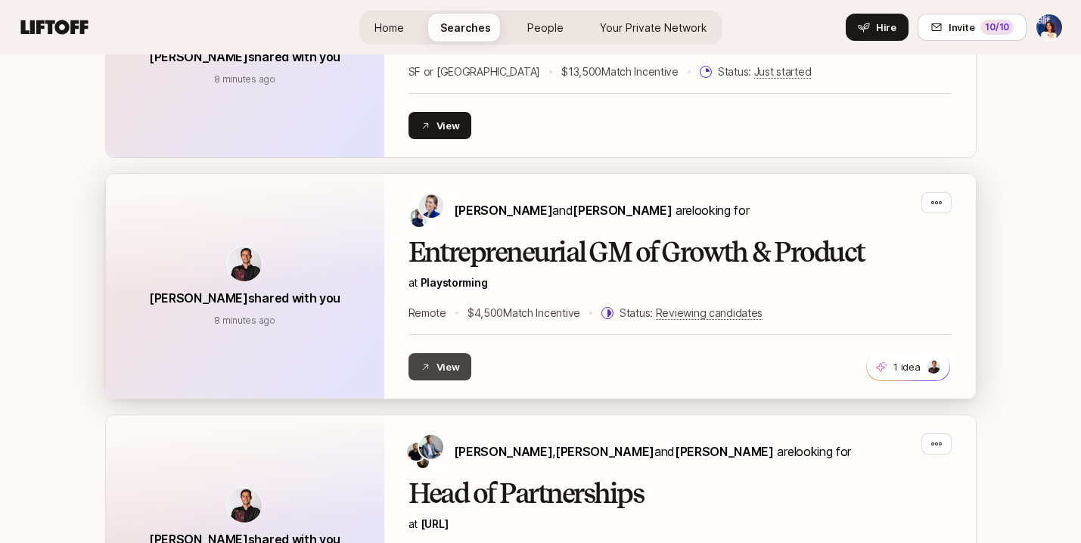
click at [439, 367] on button "View" at bounding box center [440, 366] width 64 height 27
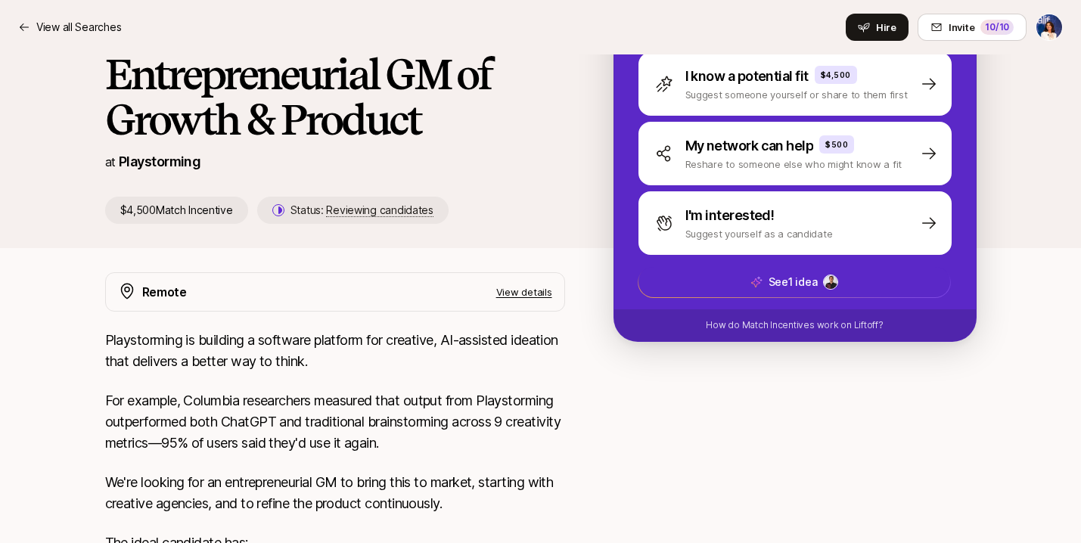
scroll to position [245, 0]
click at [814, 279] on p "See 1 idea" at bounding box center [792, 282] width 49 height 18
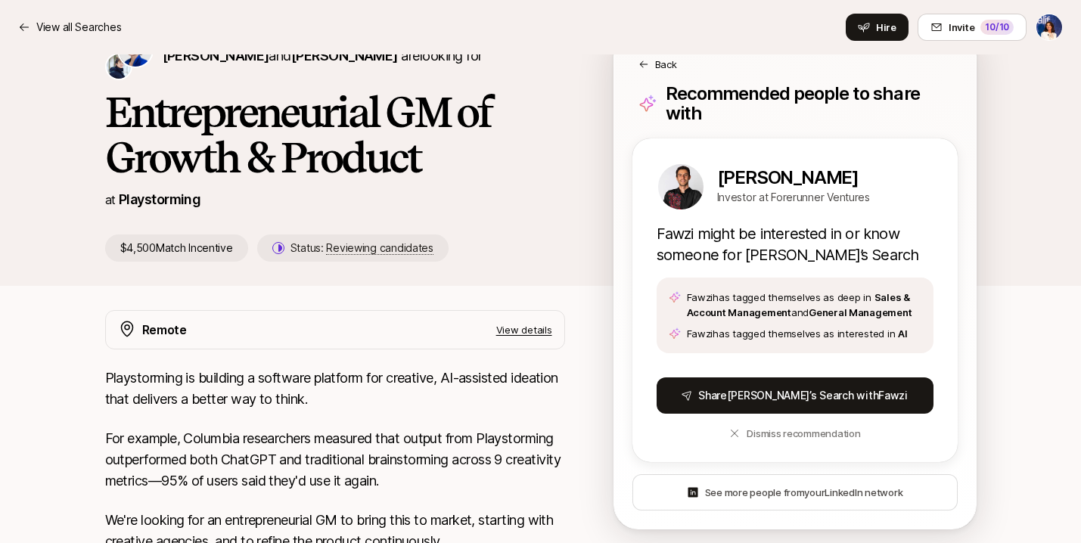
scroll to position [206, 0]
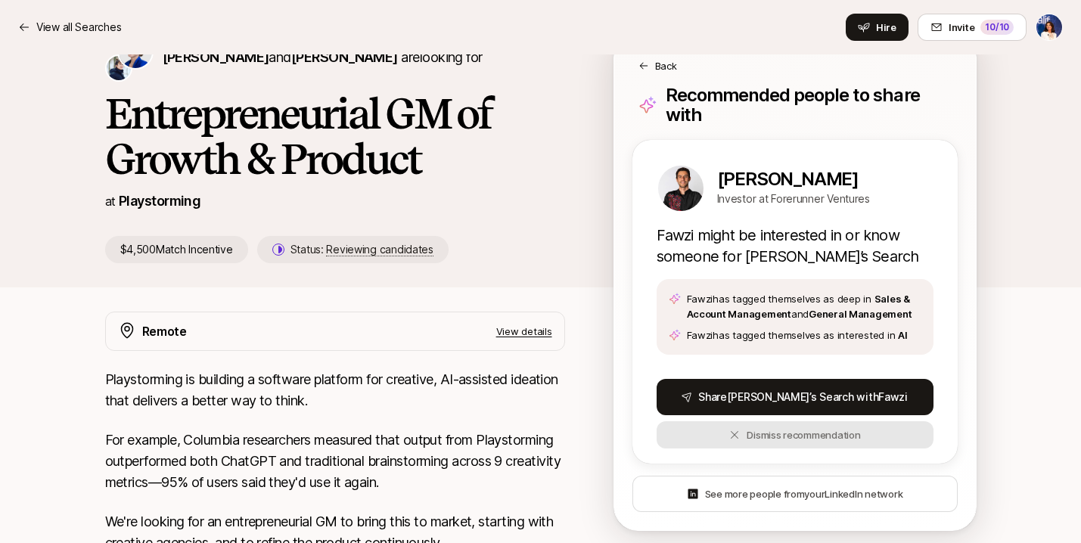
click at [735, 436] on icon at bounding box center [735, 435] width 8 height 8
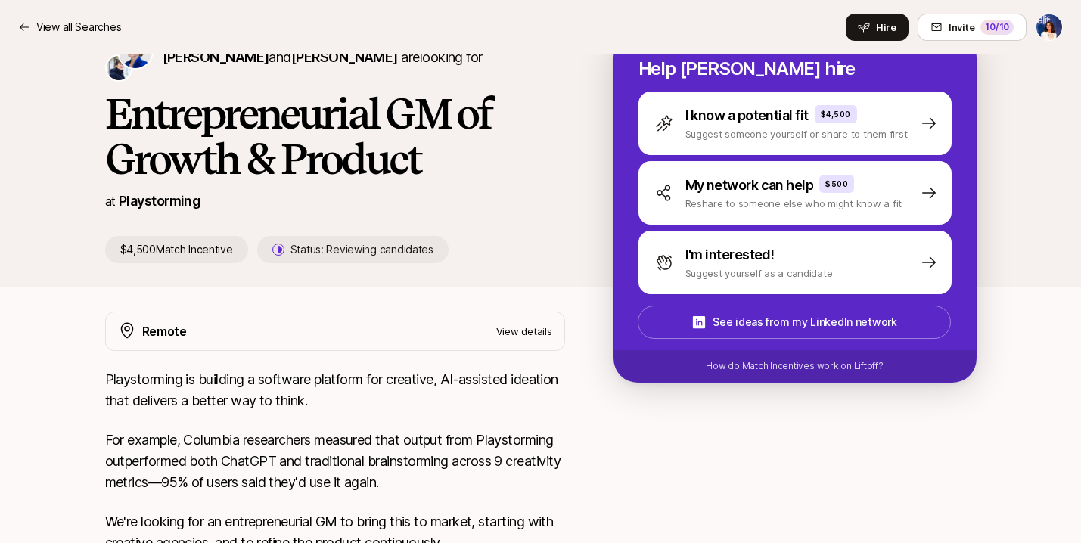
scroll to position [318, 0]
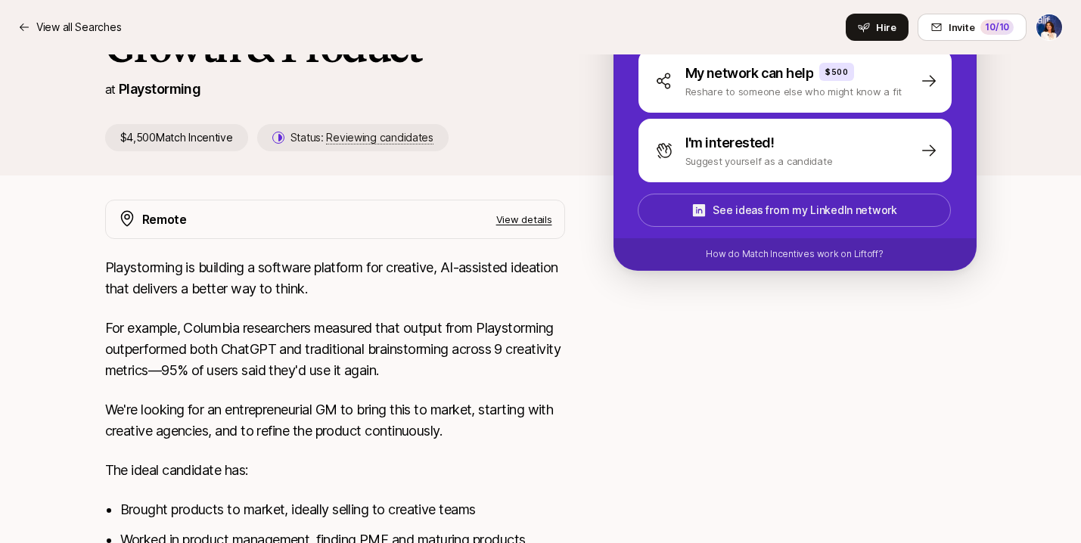
click at [758, 209] on p "See ideas from my LinkedIn network" at bounding box center [804, 210] width 184 height 18
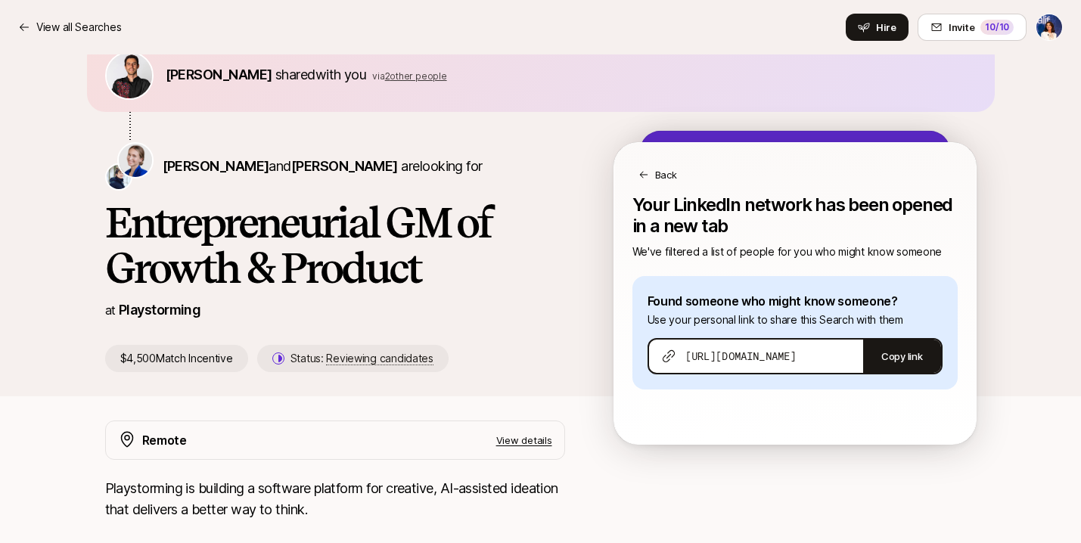
scroll to position [82, 0]
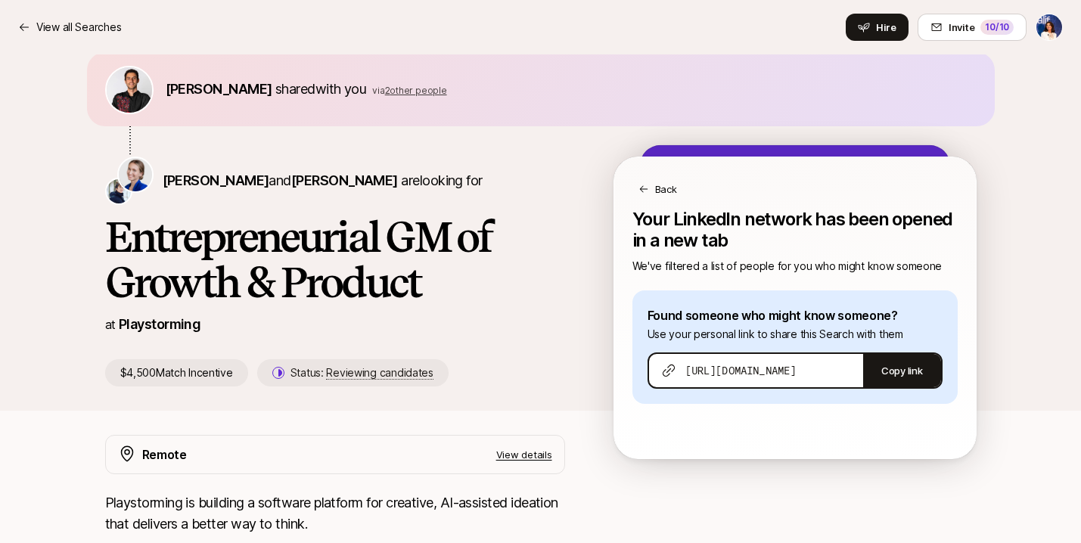
click at [655, 194] on p "Back" at bounding box center [666, 188] width 22 height 15
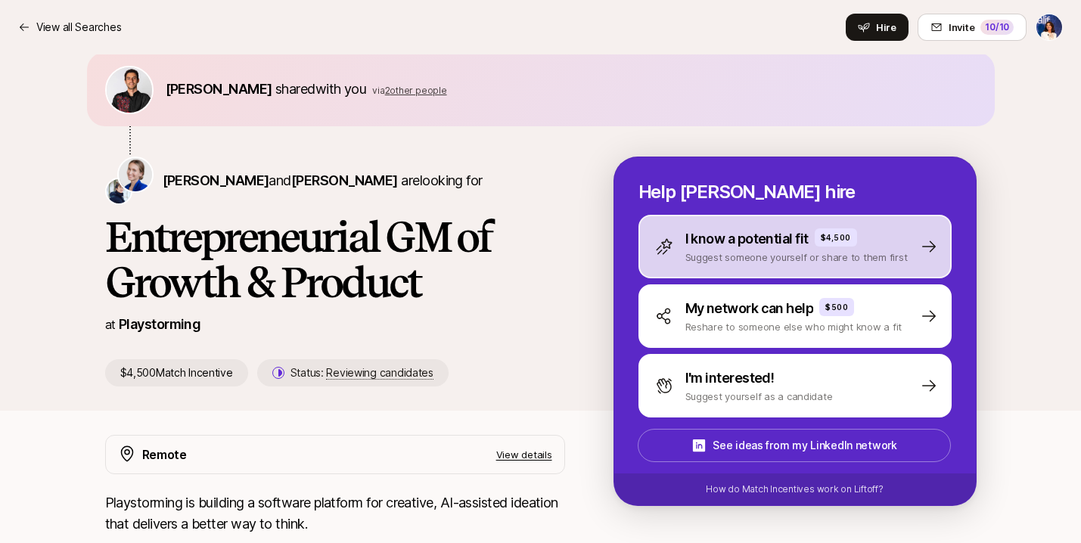
click at [708, 250] on p "Suggest someone yourself or share to them first" at bounding box center [796, 257] width 222 height 15
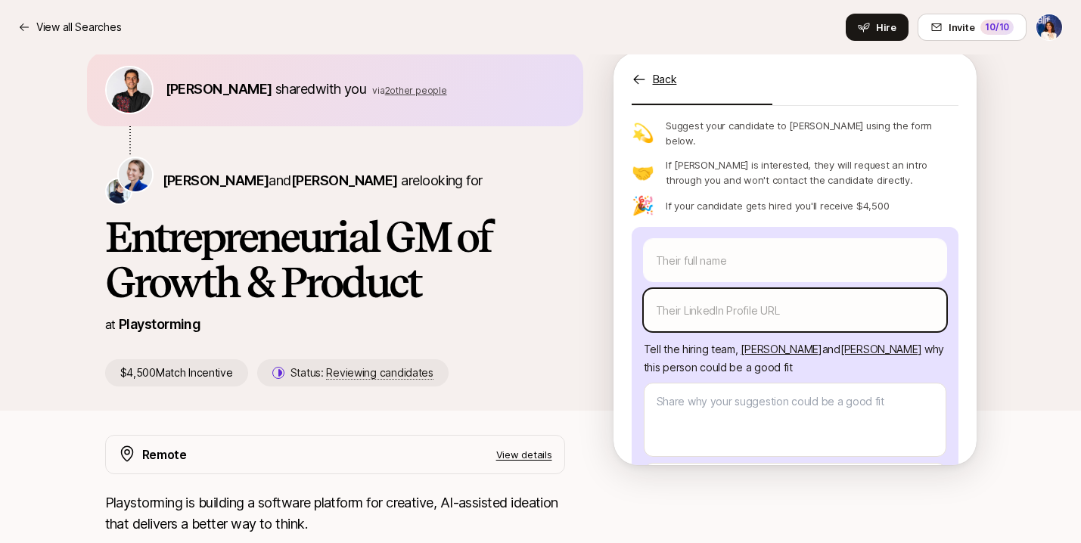
scroll to position [95, 0]
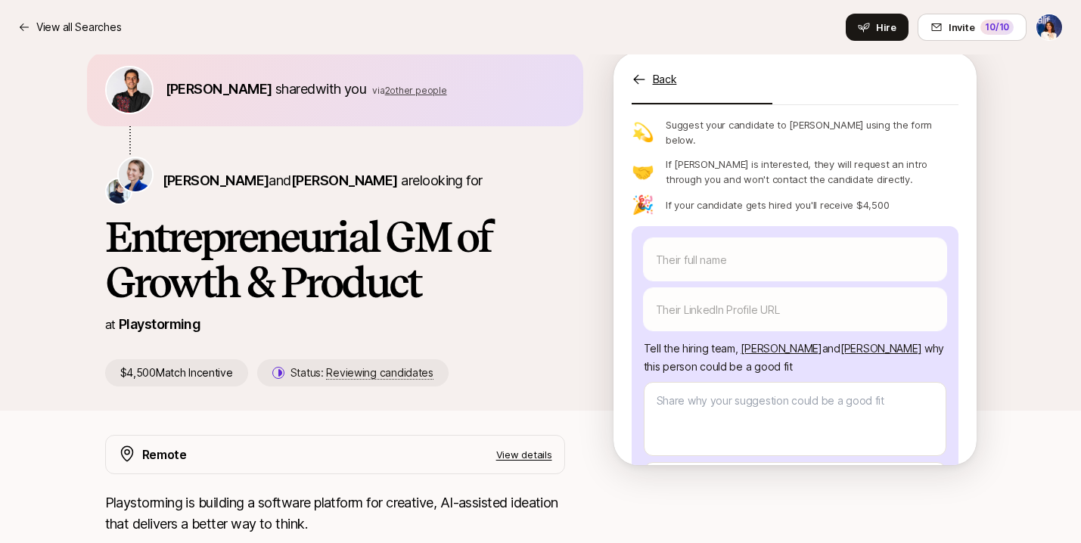
click at [771, 342] on span "Daniela Plattner" at bounding box center [780, 348] width 81 height 13
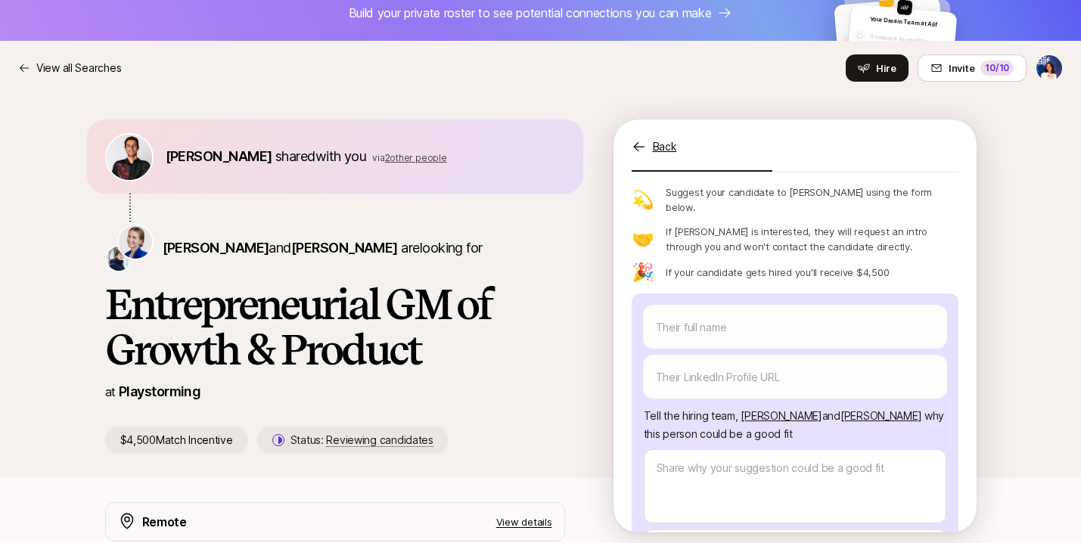
scroll to position [0, 0]
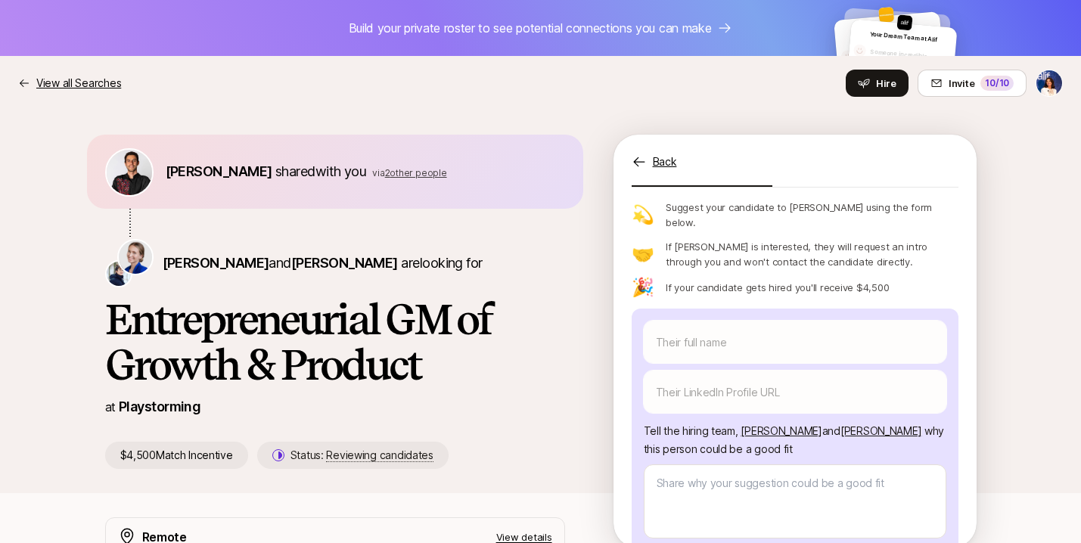
click at [67, 83] on p "View all Searches" at bounding box center [78, 83] width 85 height 18
type textarea "x"
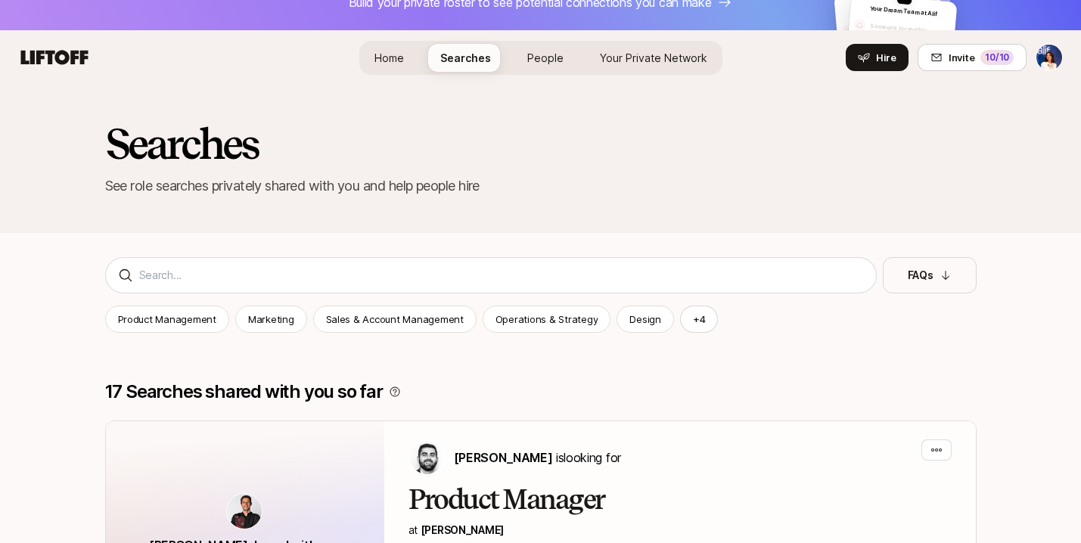
scroll to position [2, 0]
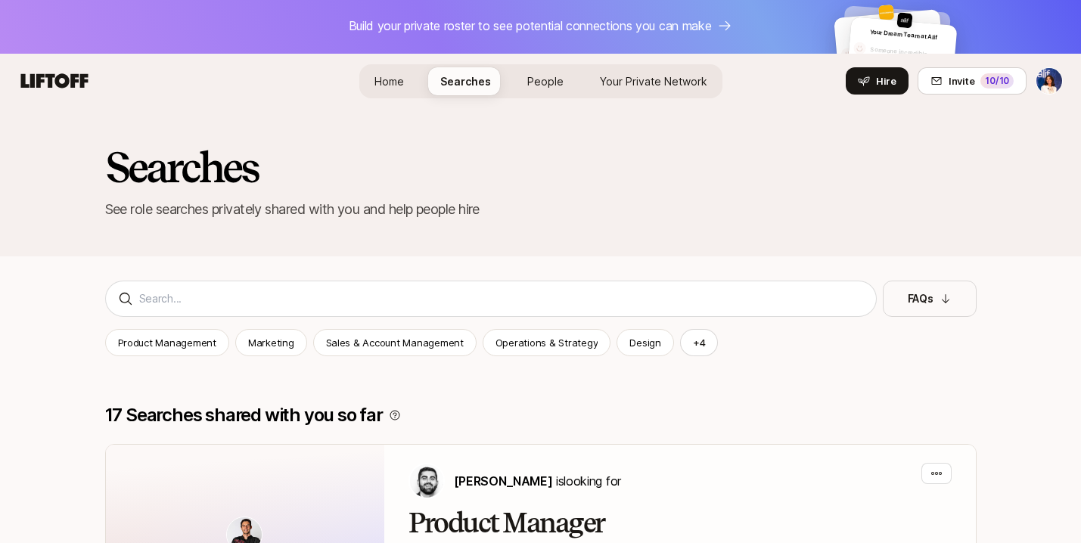
click at [534, 79] on span "People" at bounding box center [545, 81] width 36 height 13
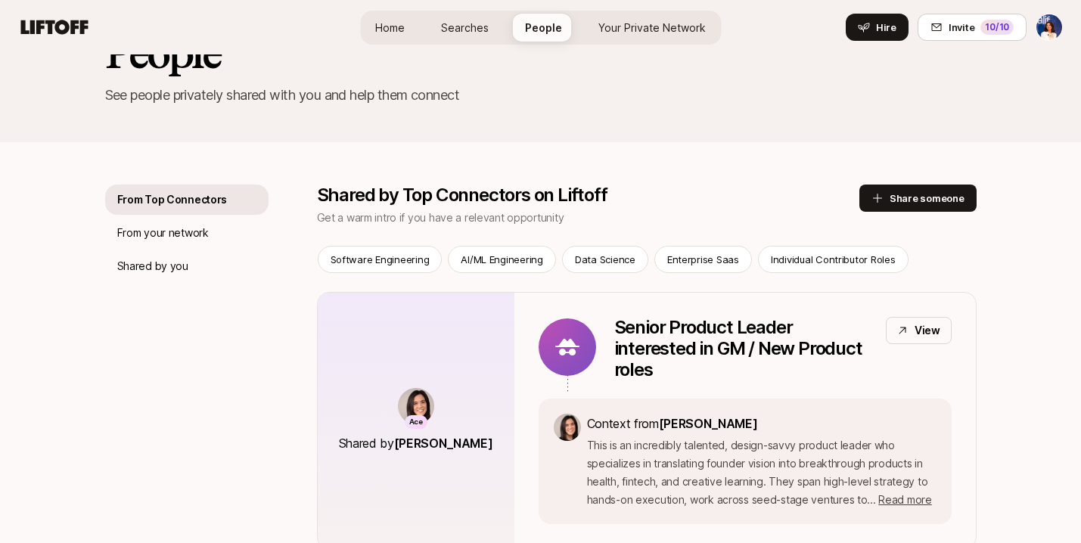
scroll to position [118, 0]
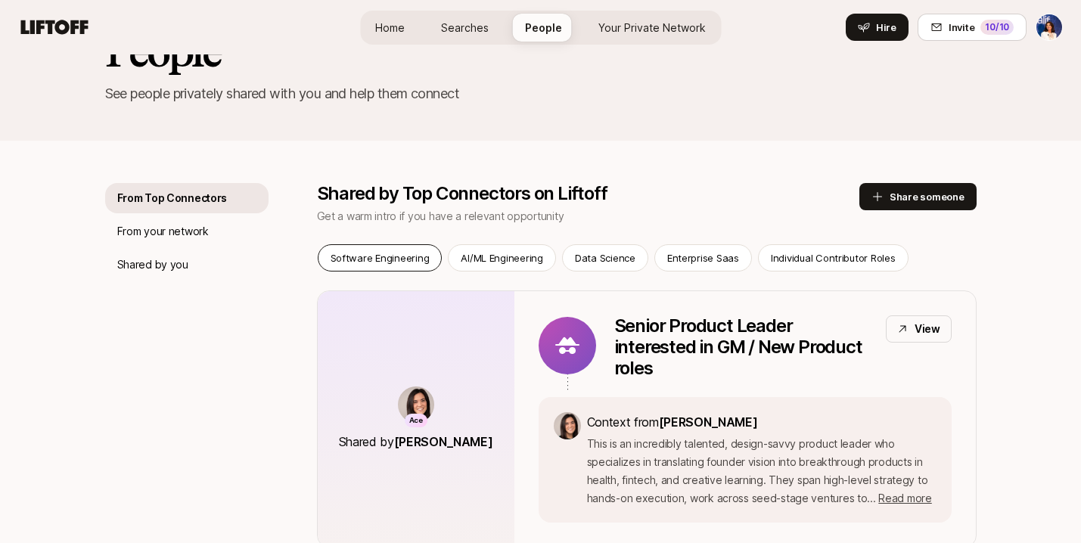
click at [401, 256] on p "Software Engineering" at bounding box center [379, 257] width 99 height 15
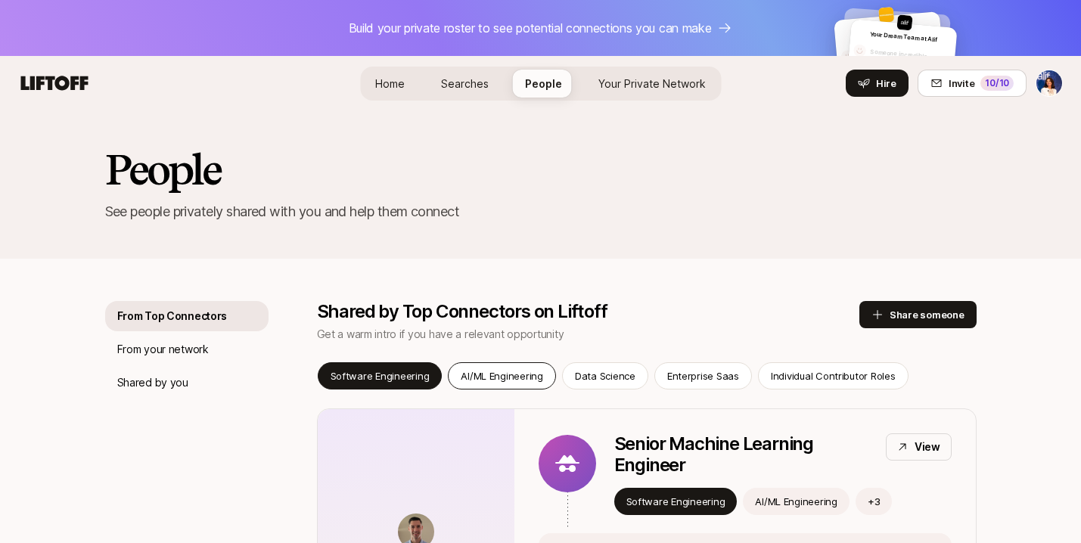
click at [515, 365] on div "AI/ML Engineering" at bounding box center [502, 375] width 108 height 27
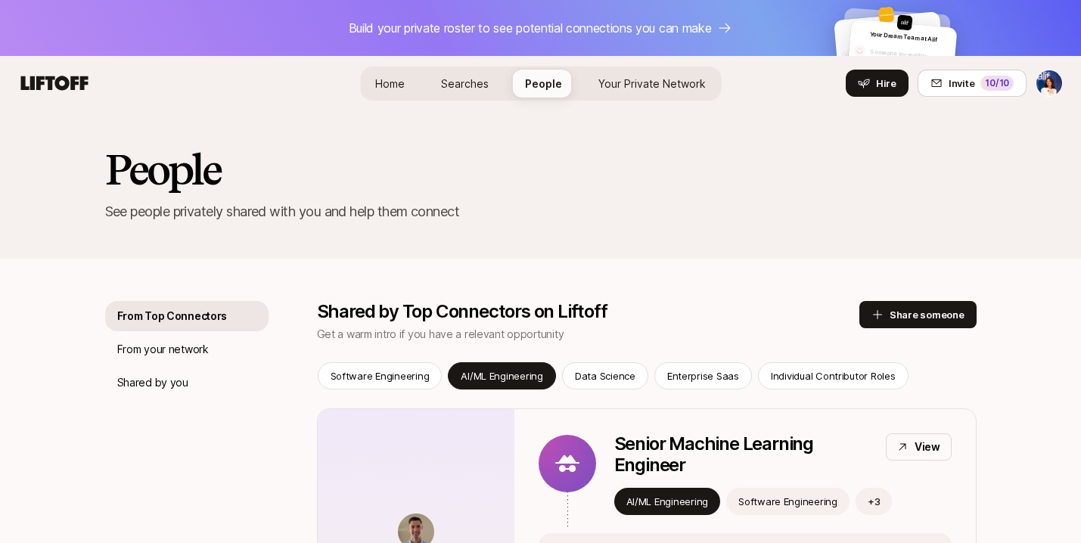
click at [625, 86] on span "Your Private Network" at bounding box center [651, 83] width 107 height 13
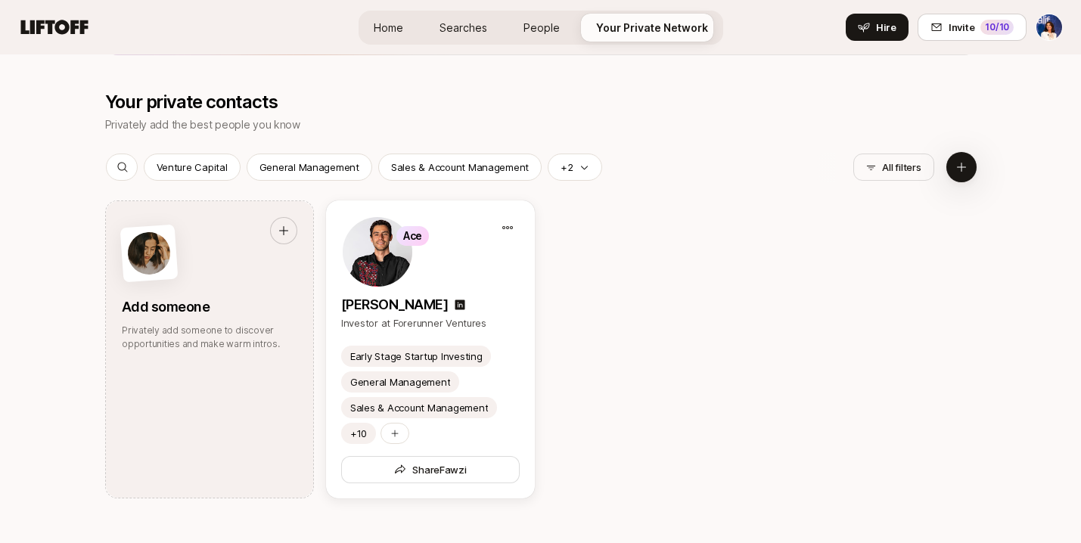
scroll to position [1503, 0]
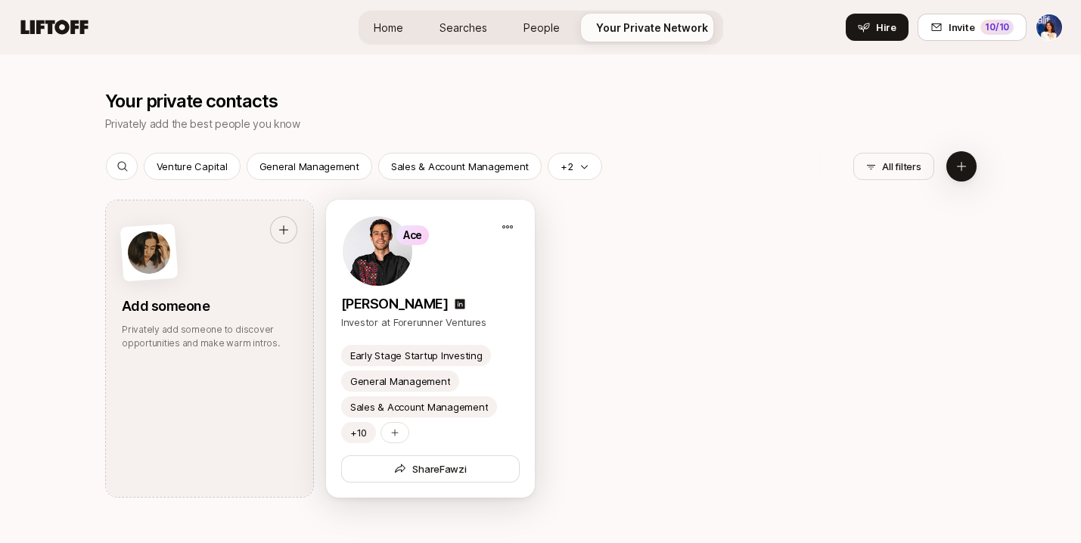
click at [461, 285] on div "Ace" at bounding box center [430, 251] width 178 height 73
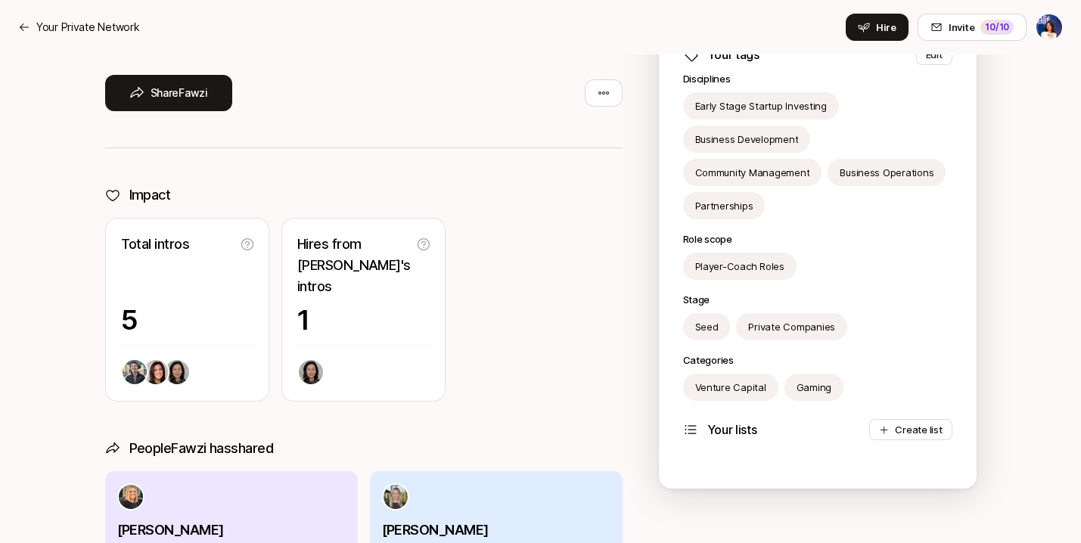
scroll to position [267, 0]
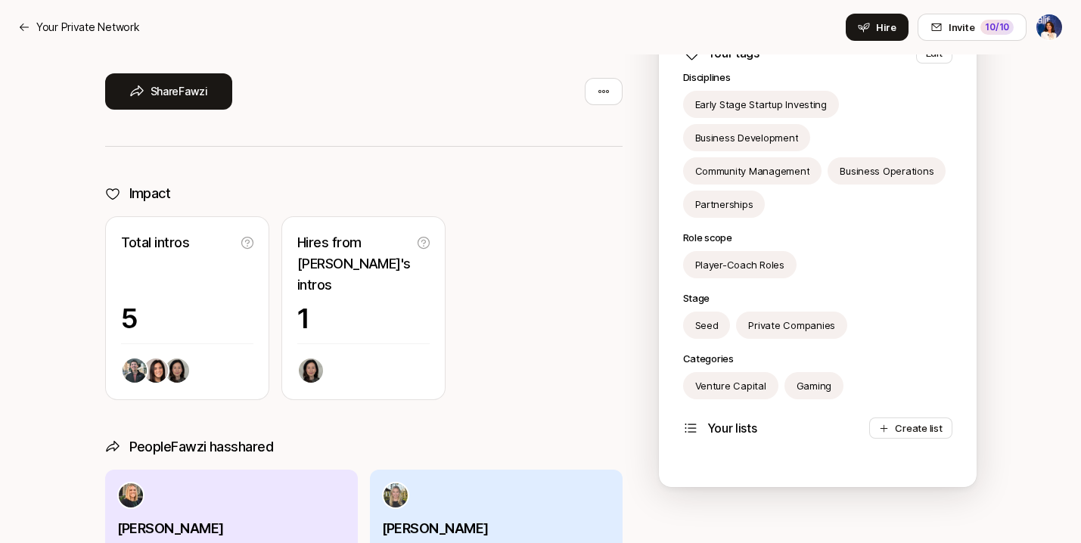
click at [182, 319] on div "Total intros 5" at bounding box center [187, 308] width 164 height 184
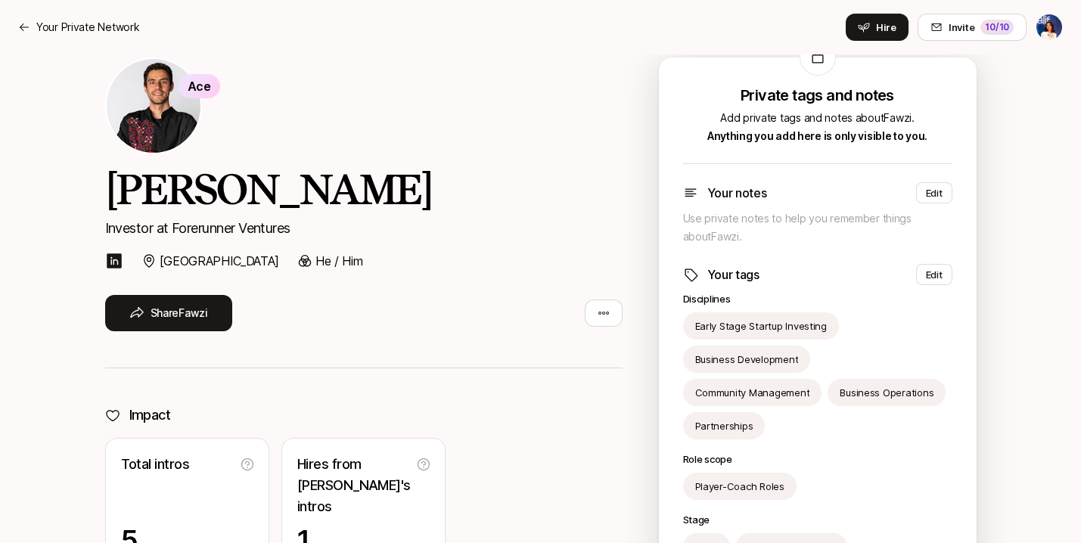
scroll to position [0, 0]
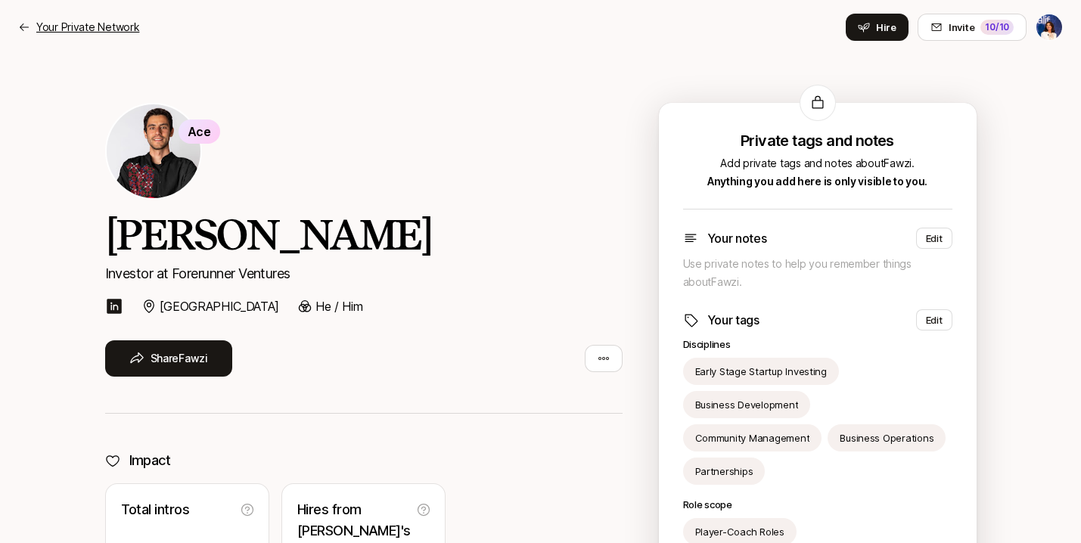
click at [67, 25] on p "Your Private Network" at bounding box center [87, 27] width 103 height 18
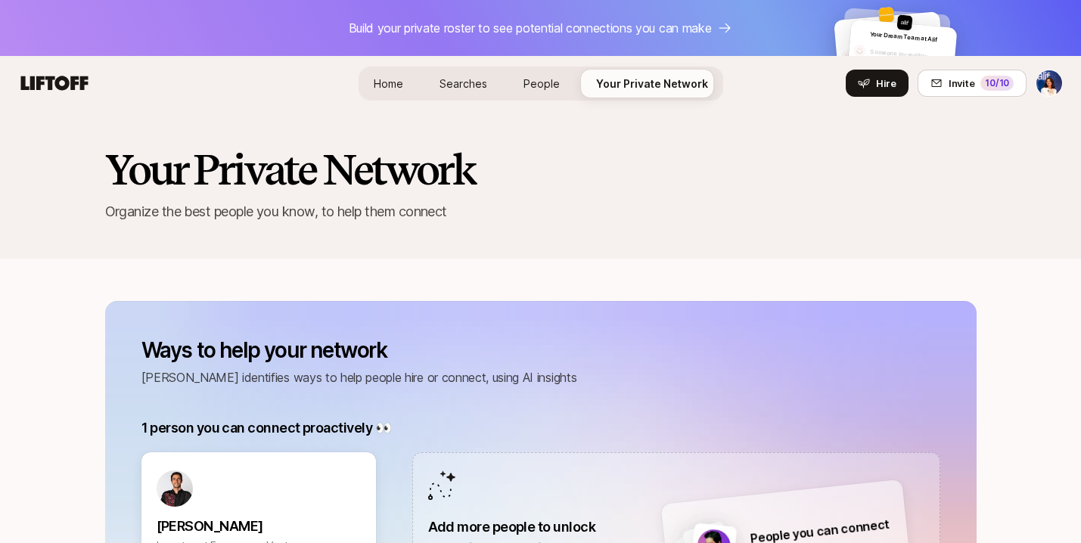
click at [65, 88] on icon at bounding box center [54, 83] width 67 height 14
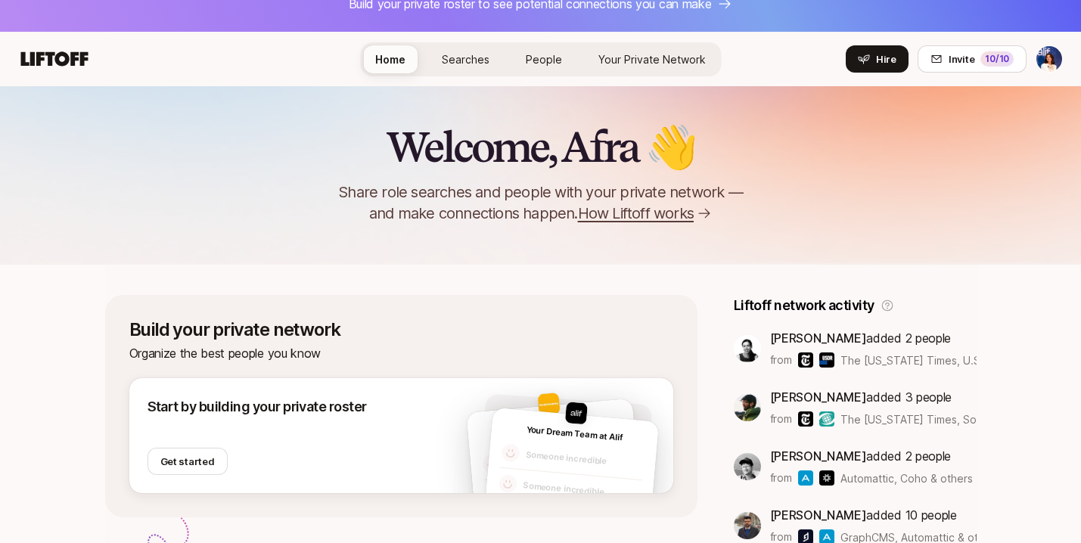
scroll to position [26, 0]
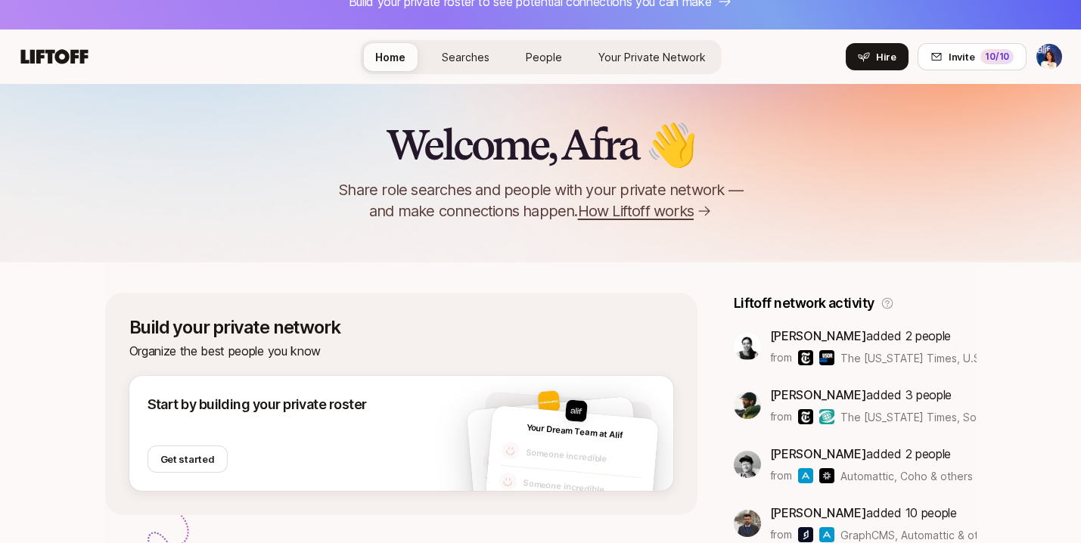
click at [609, 212] on span "How Liftoff works" at bounding box center [636, 210] width 116 height 21
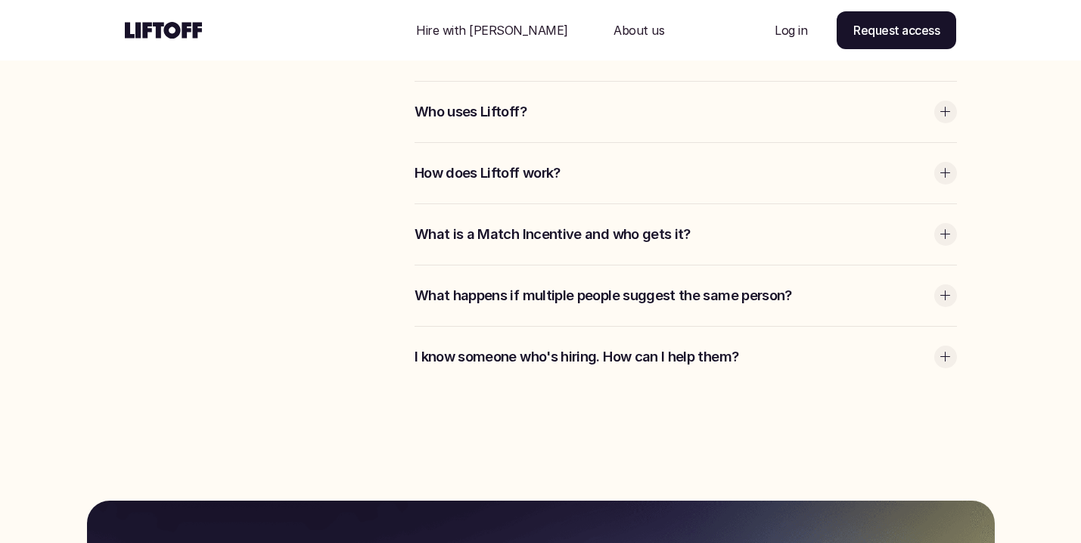
scroll to position [3301, 0]
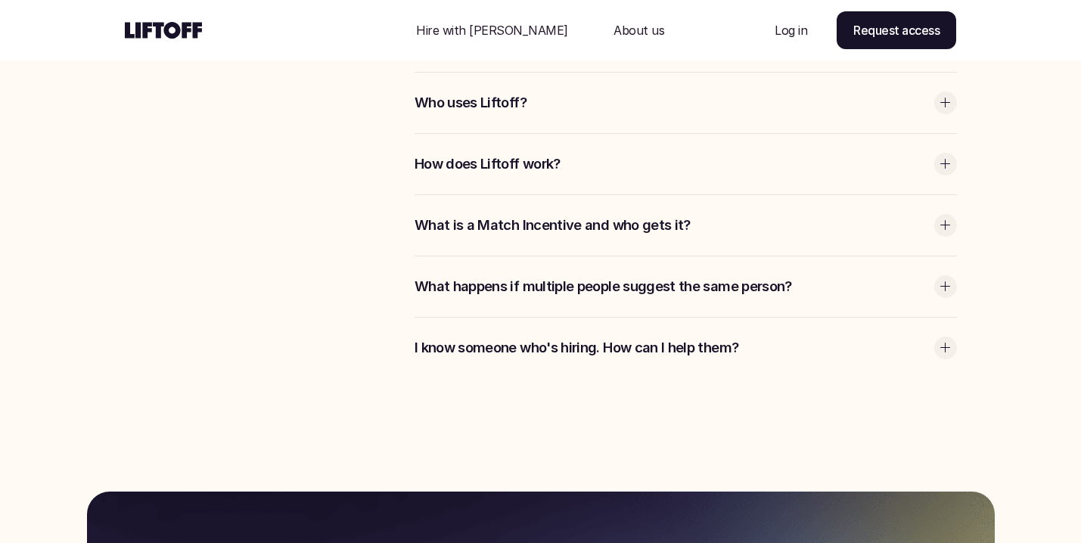
click at [589, 228] on p "What is a Match Incentive and who gets it?" at bounding box center [670, 226] width 512 height 20
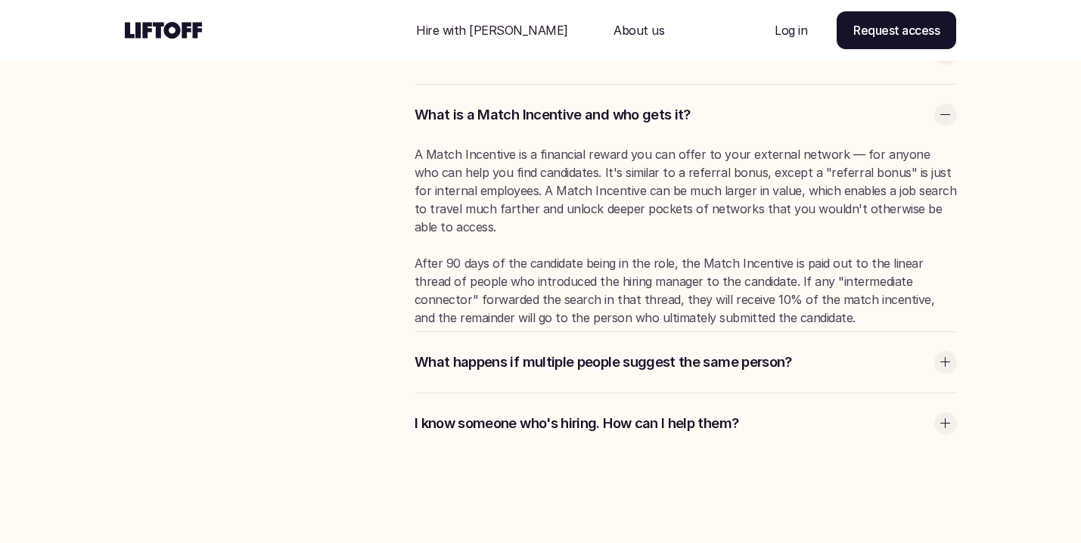
scroll to position [3412, 0]
click at [583, 364] on p "What happens if multiple people suggest the same person?" at bounding box center [670, 362] width 512 height 20
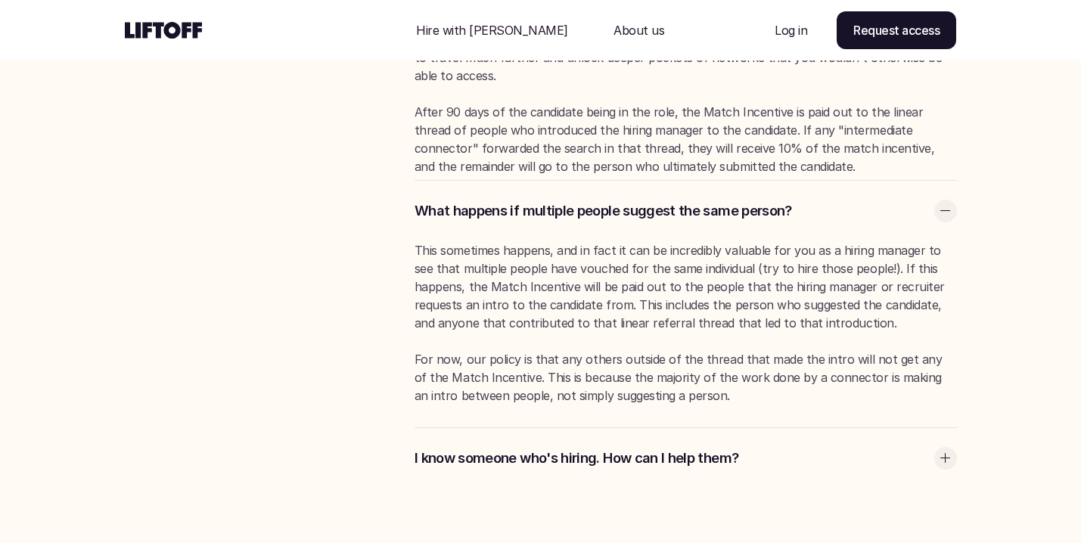
scroll to position [3571, 0]
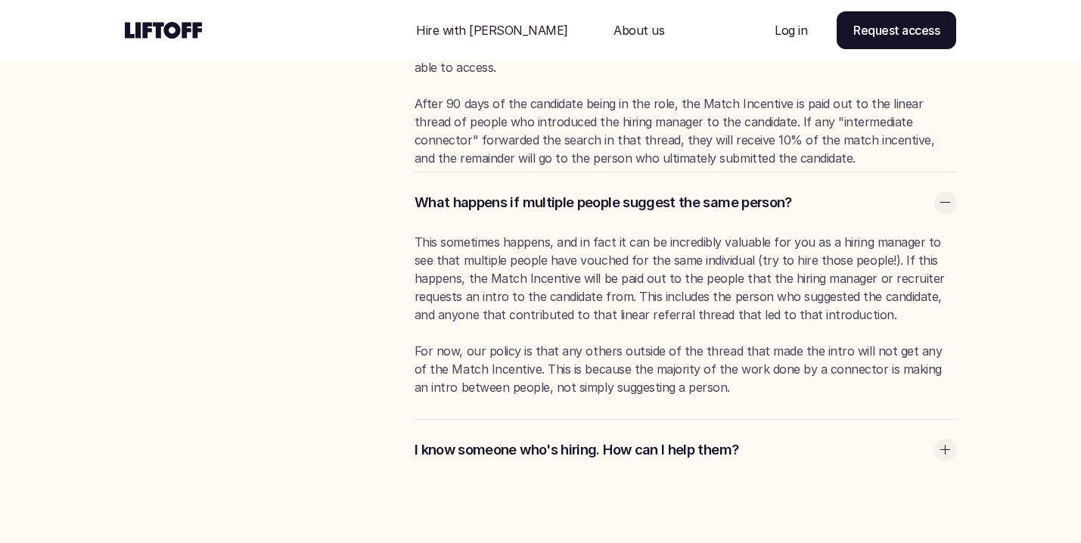
click at [563, 448] on p "I know someone who's hiring. How can I help them?" at bounding box center [670, 450] width 512 height 20
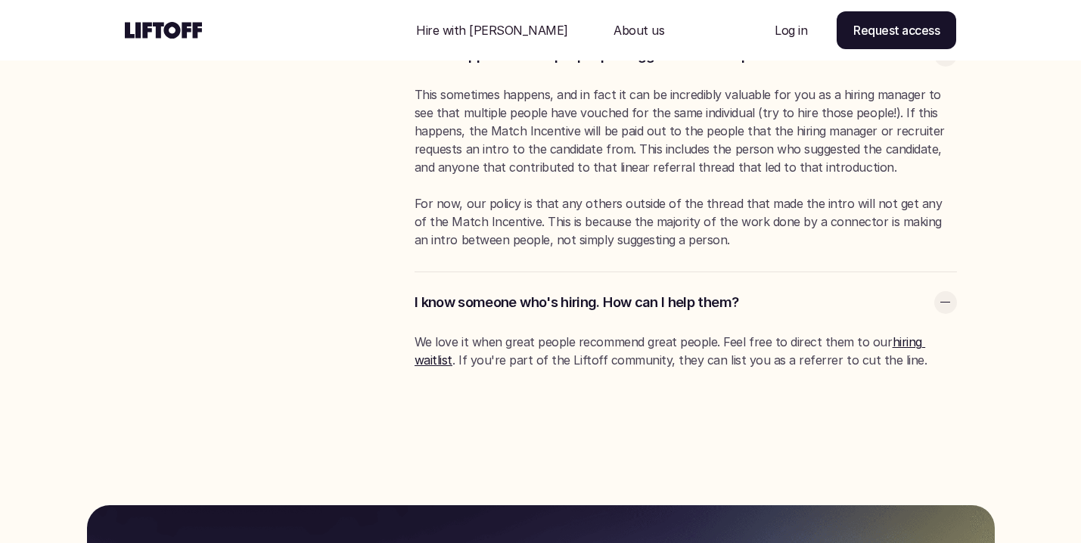
scroll to position [3795, 0]
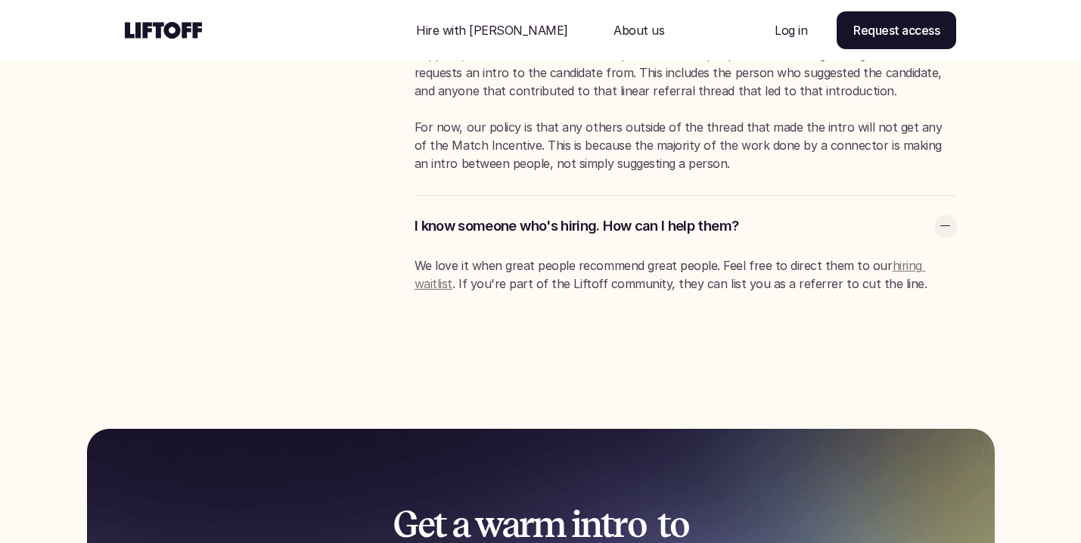
click at [901, 267] on link "hiring waitlist" at bounding box center [669, 274] width 510 height 33
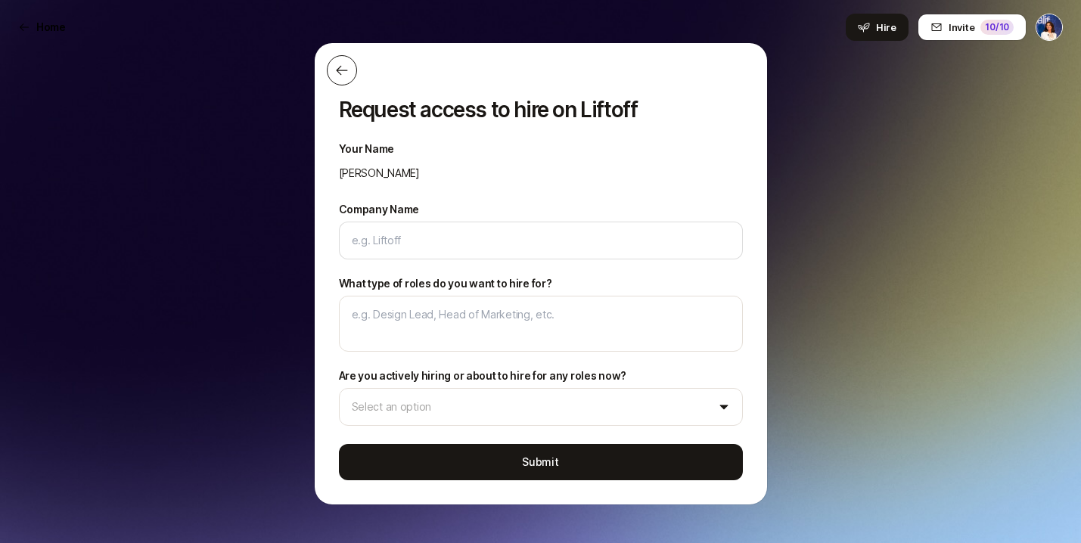
click at [341, 70] on icon at bounding box center [341, 71] width 11 height 10
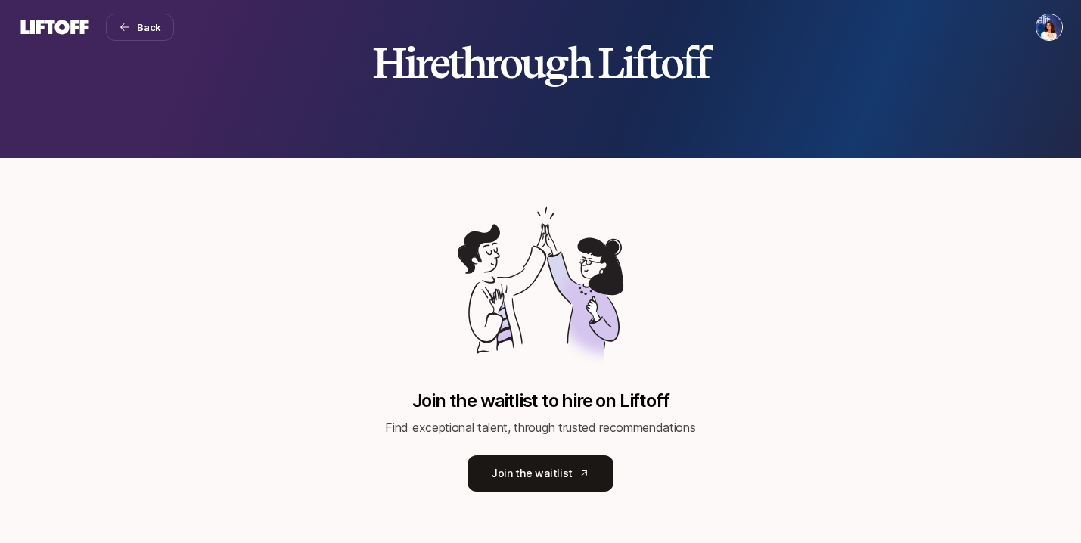
scroll to position [50, 0]
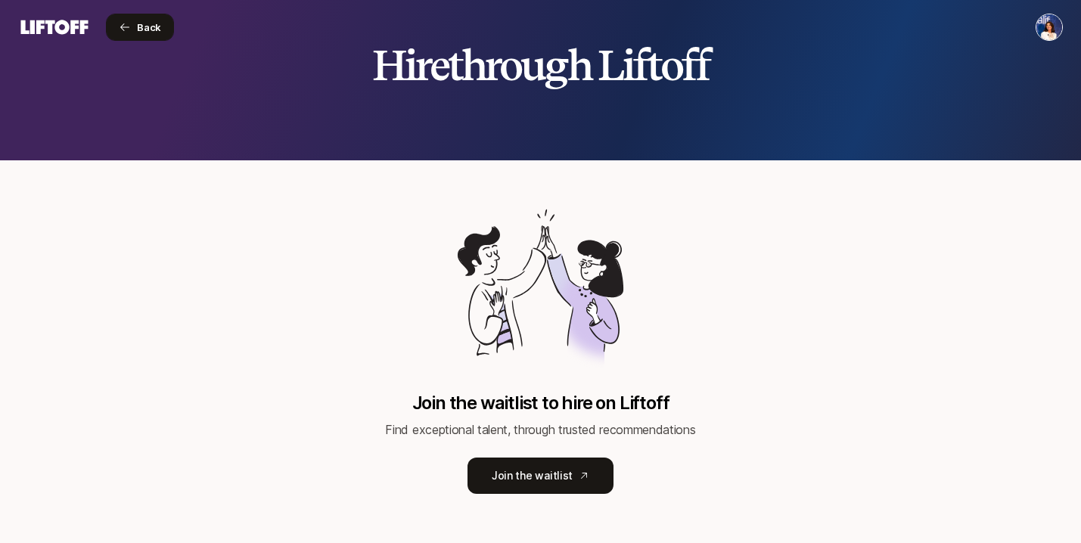
click at [143, 24] on span "Back" at bounding box center [149, 27] width 24 height 15
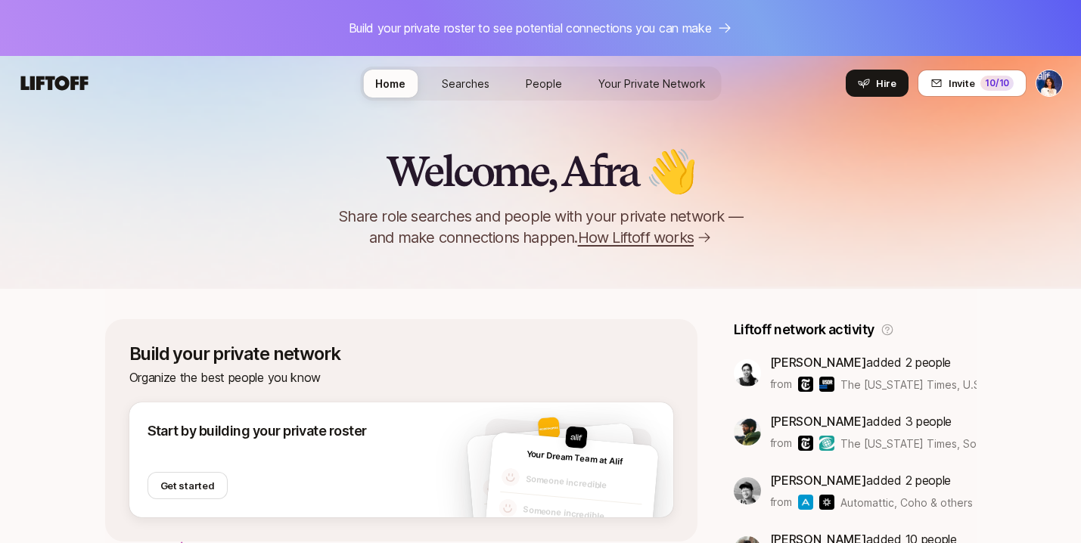
click at [470, 82] on span "Searches" at bounding box center [466, 83] width 48 height 13
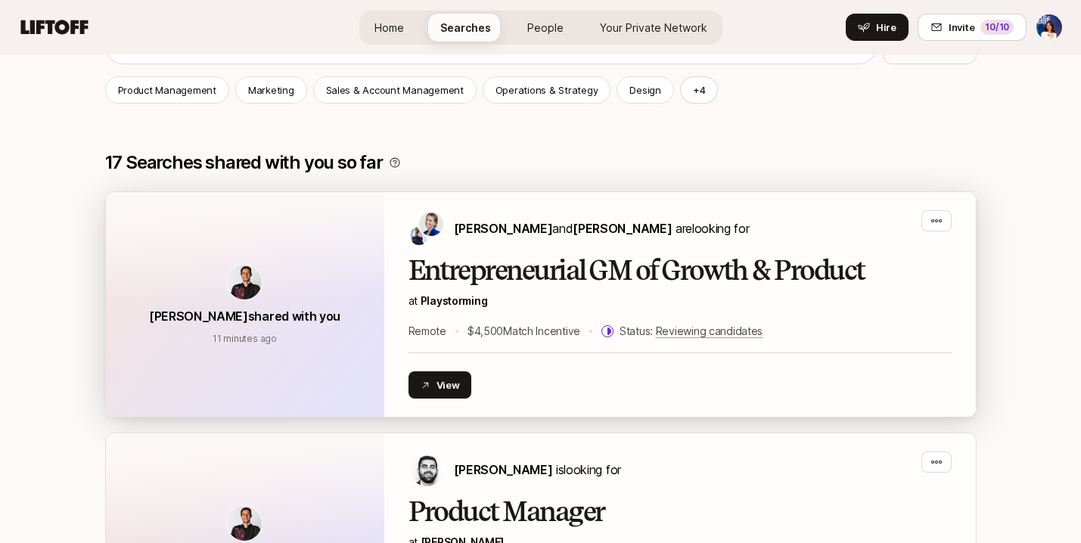
scroll to position [244, 0]
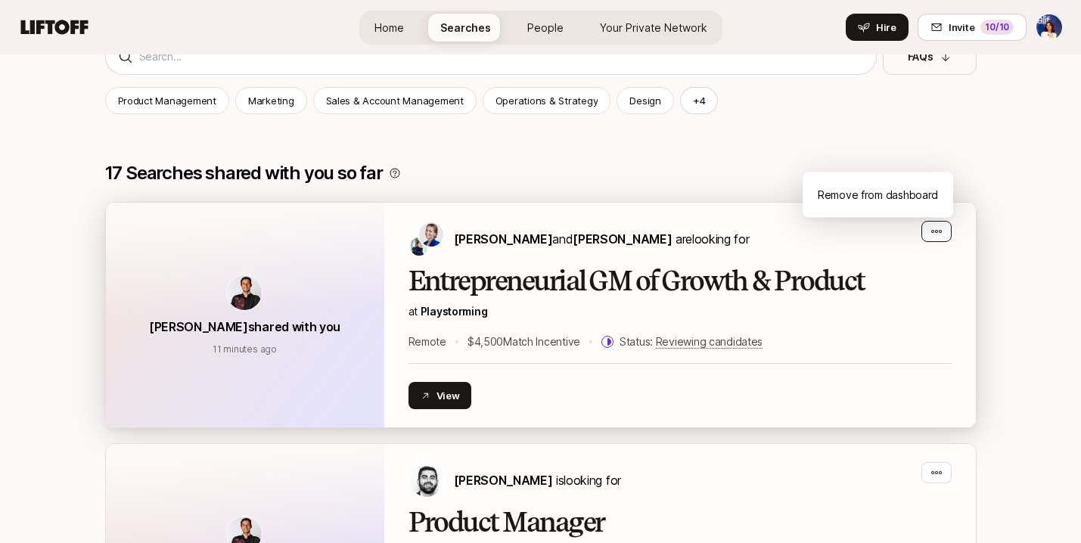
click at [942, 227] on div "button" at bounding box center [936, 231] width 30 height 21
click at [703, 290] on h2 "Entrepreneurial GM of Growth & Product" at bounding box center [679, 281] width 543 height 30
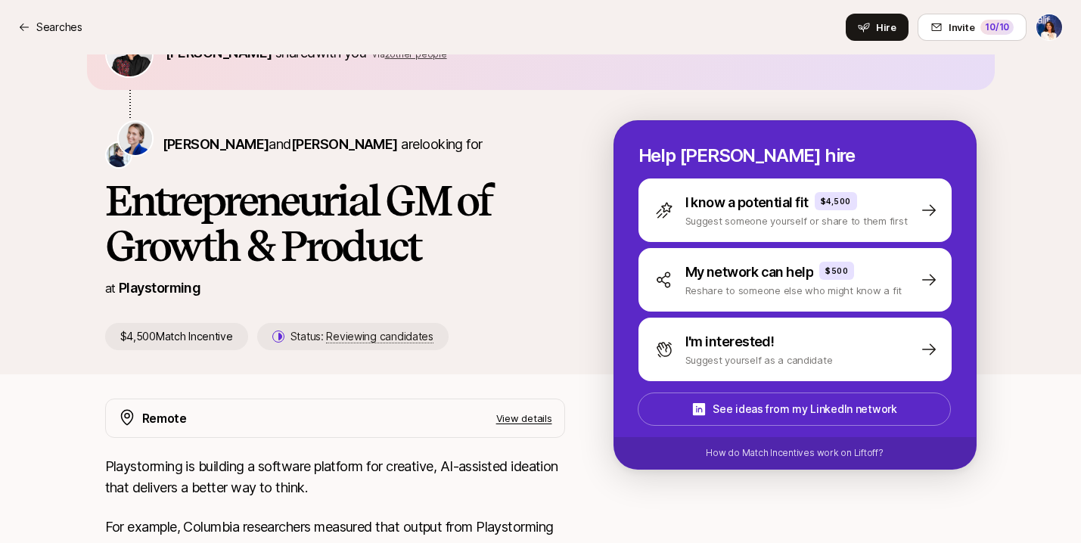
scroll to position [35, 0]
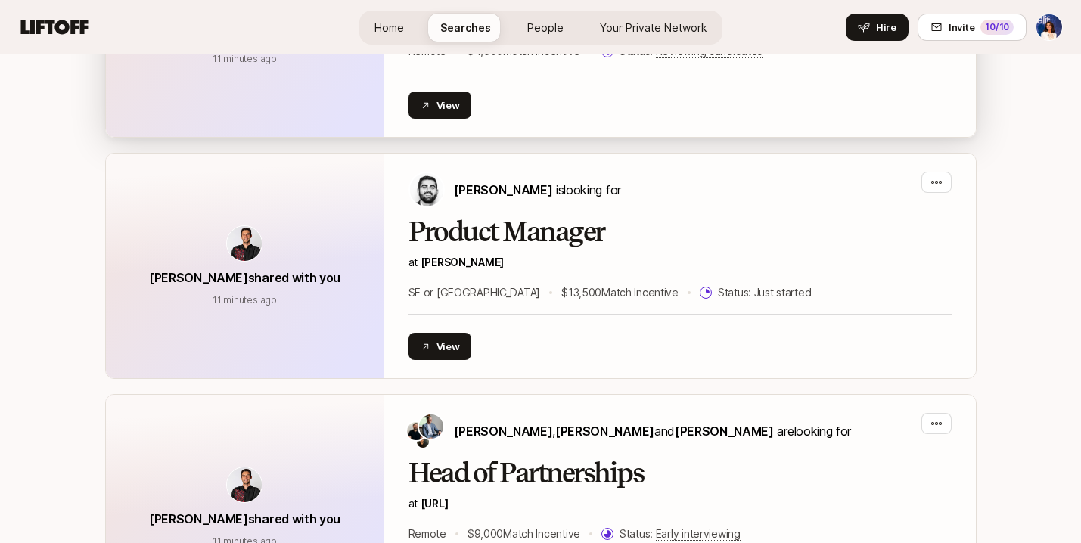
scroll to position [548, 0]
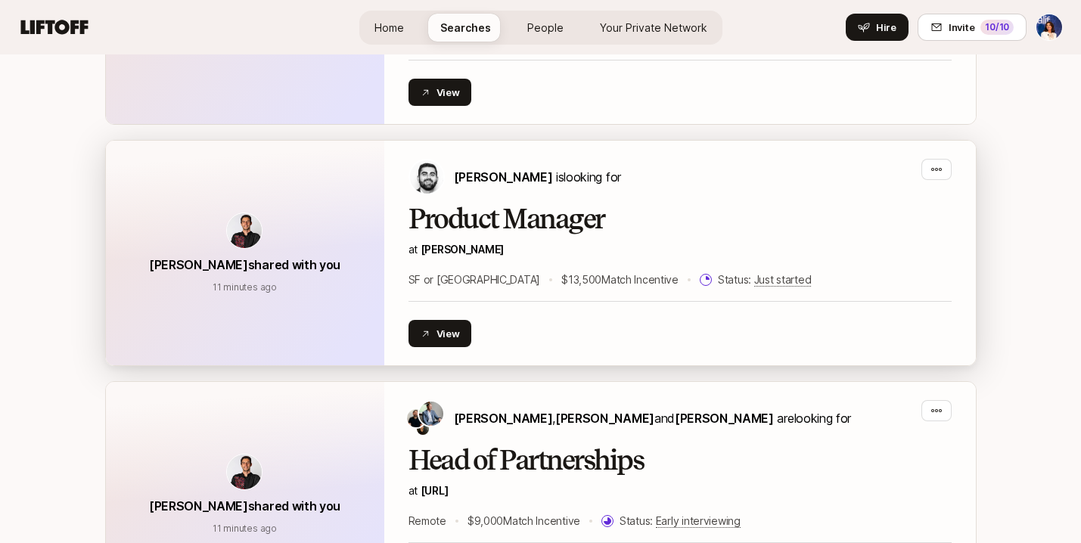
click at [547, 200] on div "Hessam Mostajabi is looking for Product Manager at Fay SF or NY $13,500 Match I…" at bounding box center [679, 253] width 543 height 188
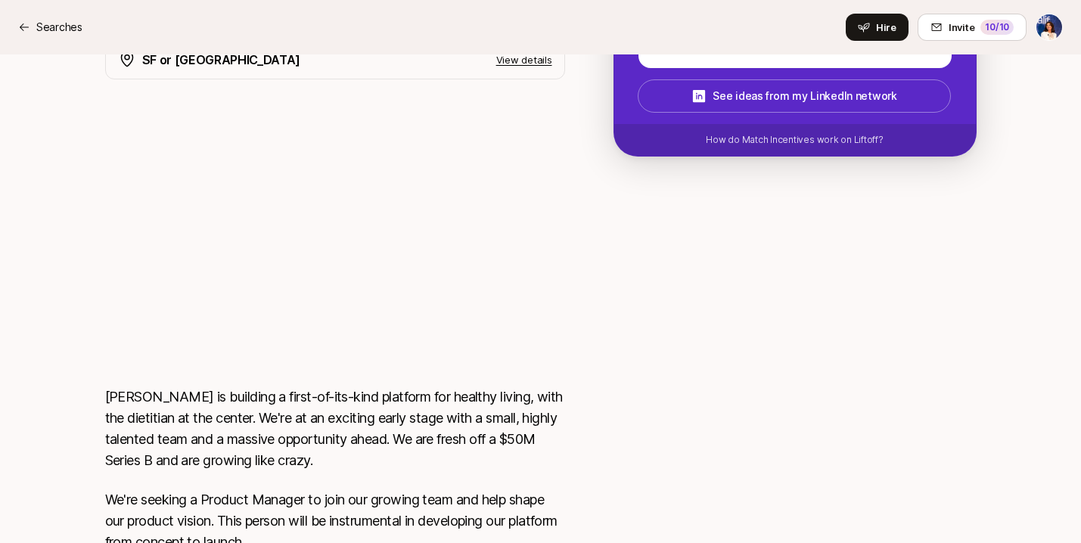
scroll to position [437, 0]
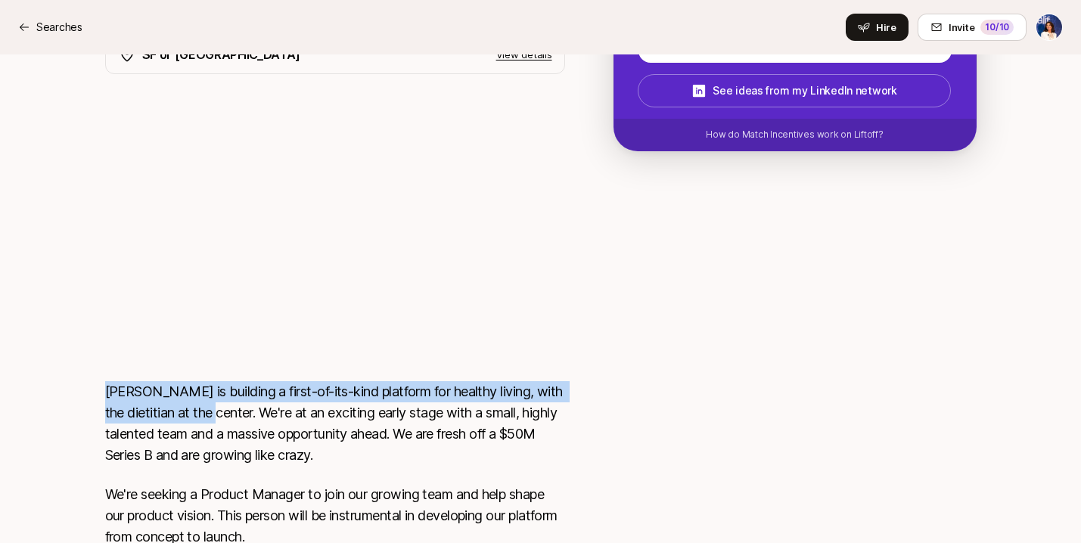
drag, startPoint x: 105, startPoint y: 390, endPoint x: 205, endPoint y: 420, distance: 104.3
click at [205, 420] on p "Fay is building a first-of-its-kind platform for healthy living, with the dieti…" at bounding box center [335, 423] width 460 height 85
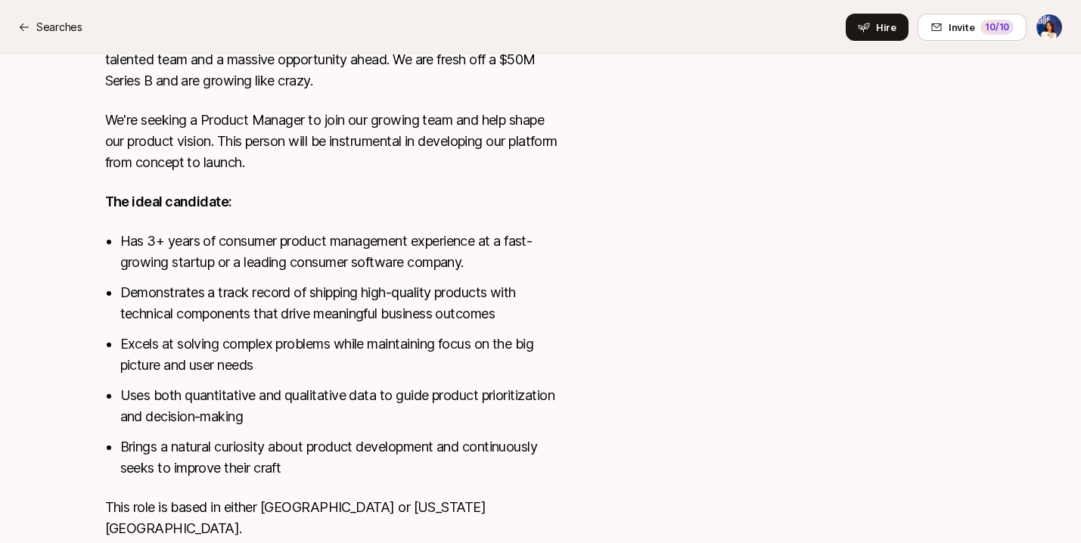
scroll to position [883, 0]
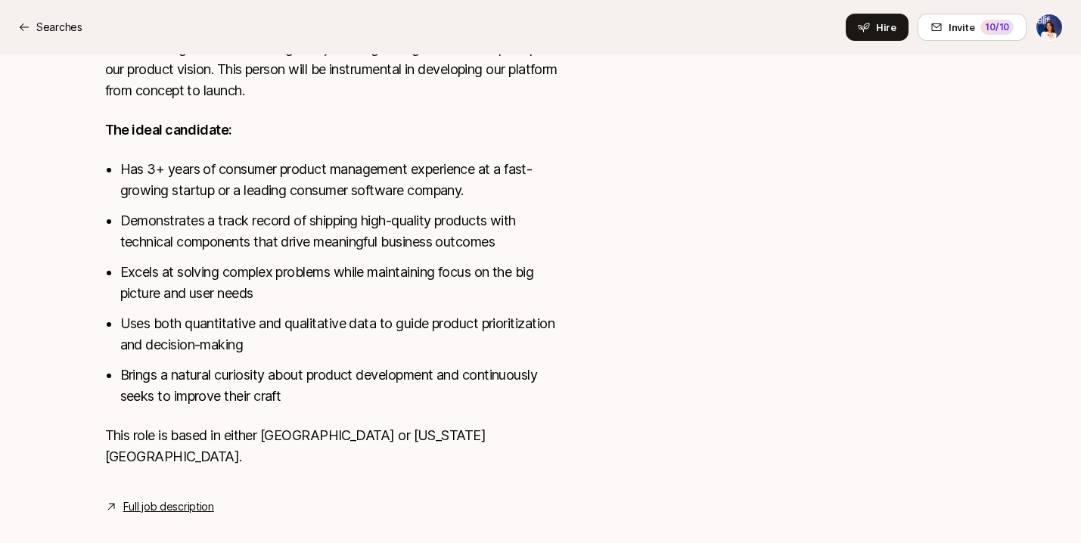
click at [157, 498] on link "Full job description" at bounding box center [168, 507] width 91 height 18
